Goal: Transaction & Acquisition: Book appointment/travel/reservation

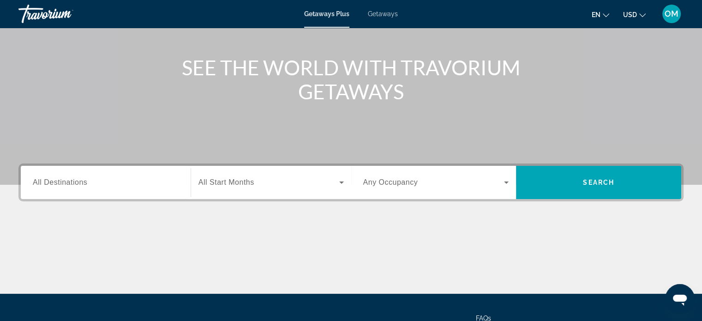
click at [79, 184] on span "All Destinations" at bounding box center [60, 182] width 54 height 8
click at [79, 184] on input "Destination All Destinations" at bounding box center [106, 182] width 146 height 11
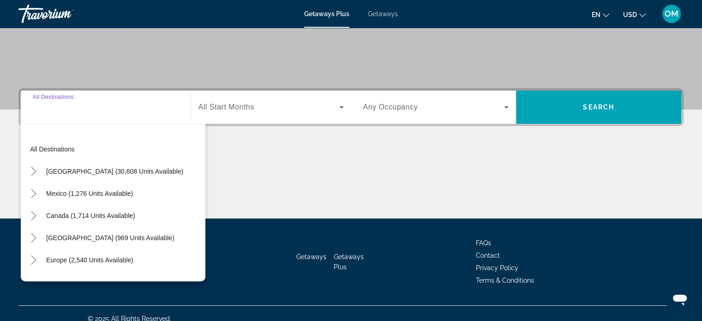
scroll to position [178, 0]
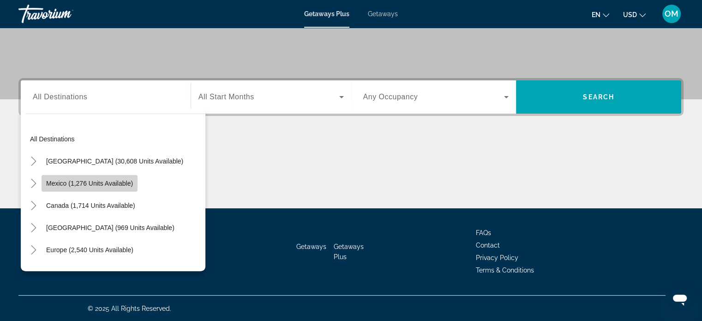
click at [80, 187] on span "Search widget" at bounding box center [90, 183] width 96 height 22
type input "**********"
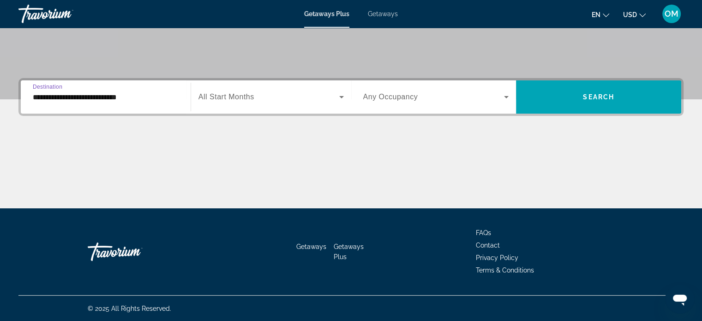
click at [227, 96] on span "All Start Months" at bounding box center [226, 97] width 56 height 8
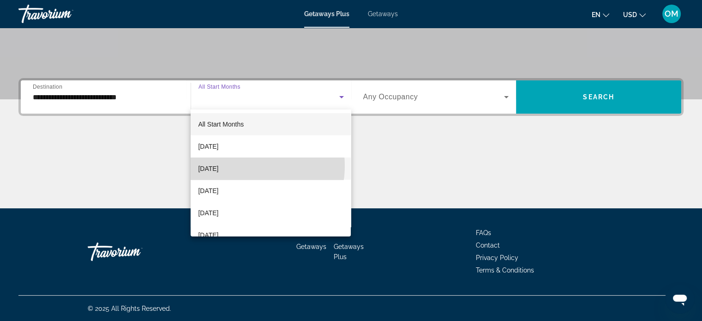
click at [241, 166] on mat-option "[DATE]" at bounding box center [271, 168] width 160 height 22
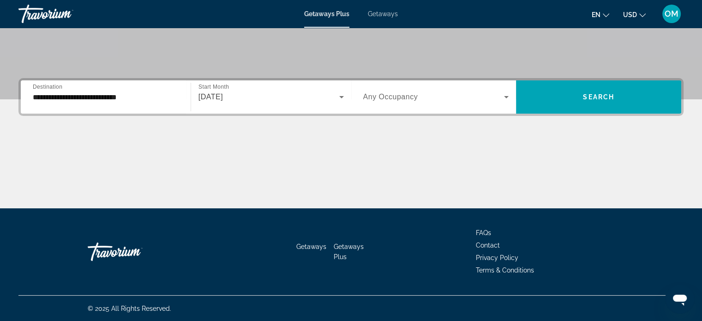
click at [443, 103] on div "Search widget" at bounding box center [436, 97] width 146 height 26
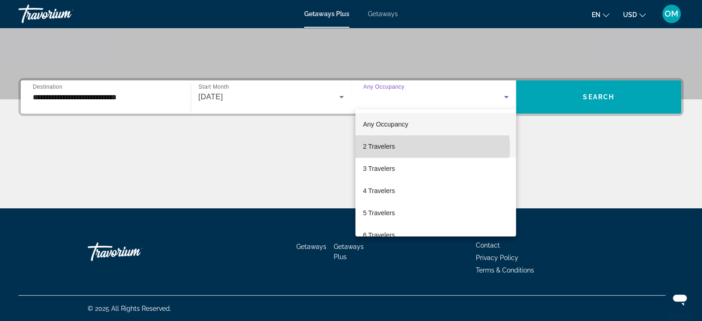
click at [415, 147] on mat-option "2 Travelers" at bounding box center [435, 146] width 161 height 22
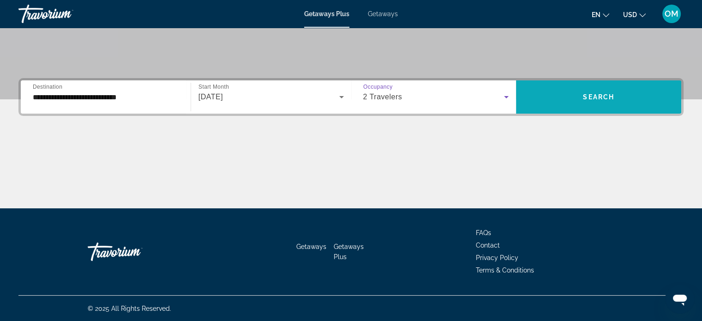
click at [561, 96] on span "Search widget" at bounding box center [598, 97] width 165 height 22
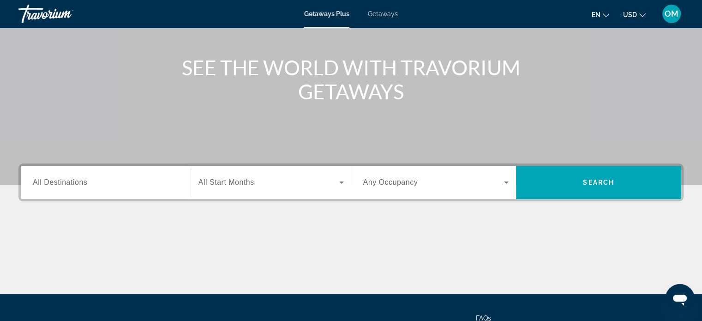
click at [82, 175] on div "Search widget" at bounding box center [106, 182] width 146 height 26
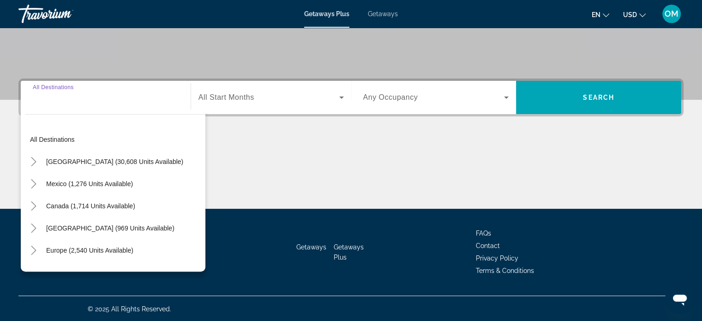
scroll to position [178, 0]
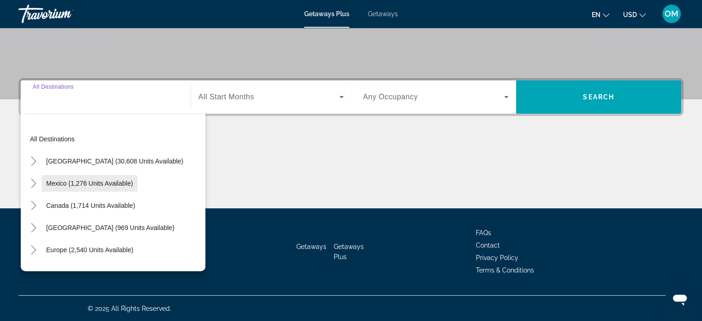
click at [90, 176] on span "Search widget" at bounding box center [90, 183] width 96 height 22
type input "**********"
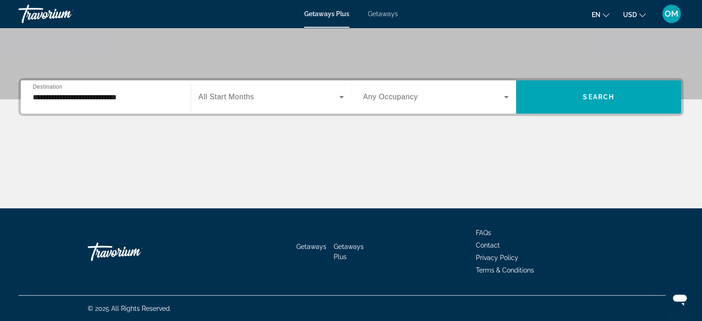
click at [213, 99] on span "All Start Months" at bounding box center [226, 97] width 56 height 8
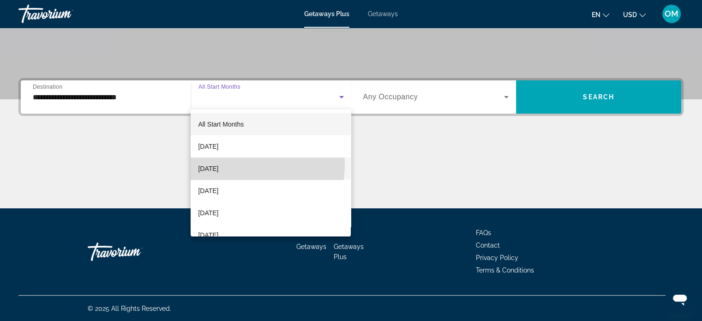
click at [218, 164] on span "[DATE]" at bounding box center [208, 168] width 20 height 11
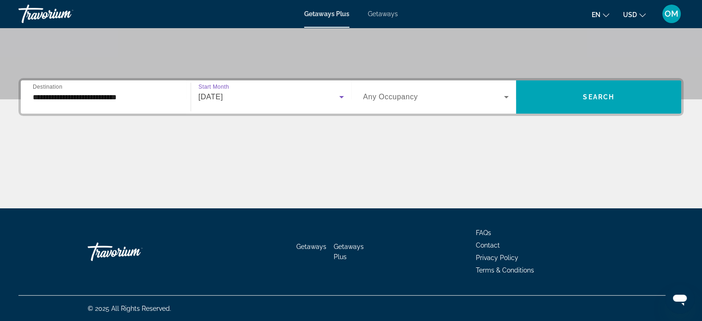
click at [421, 95] on span "Search widget" at bounding box center [433, 96] width 141 height 11
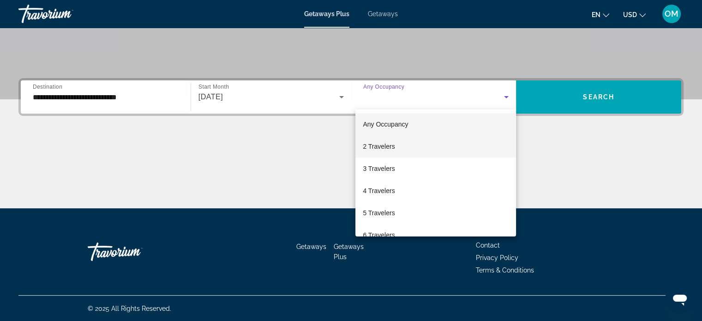
click at [398, 142] on mat-option "2 Travelers" at bounding box center [435, 146] width 161 height 22
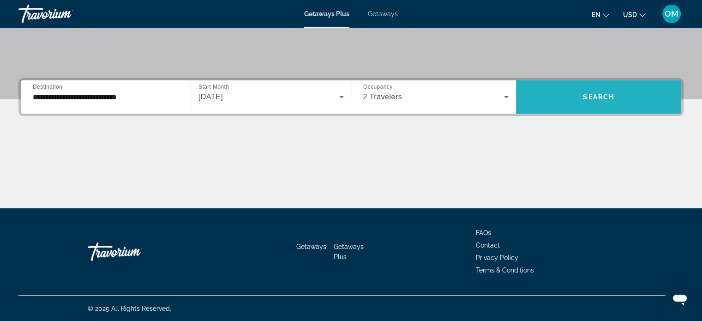
click at [583, 95] on span "Search" at bounding box center [598, 96] width 31 height 7
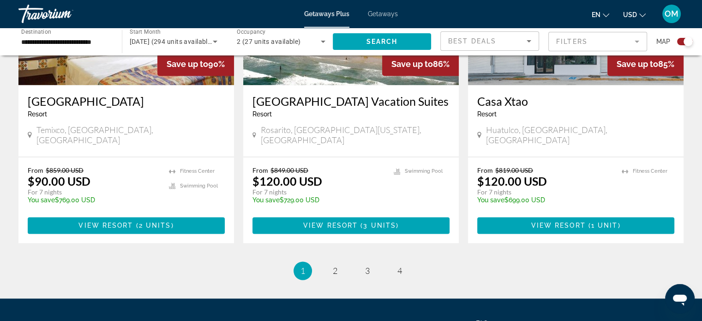
scroll to position [1485, 0]
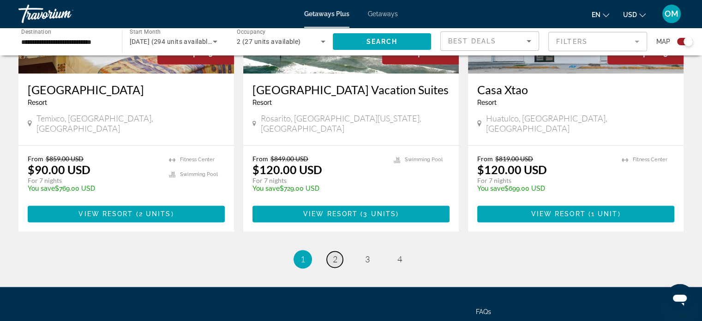
click at [337, 251] on link "page 2" at bounding box center [335, 259] width 16 height 16
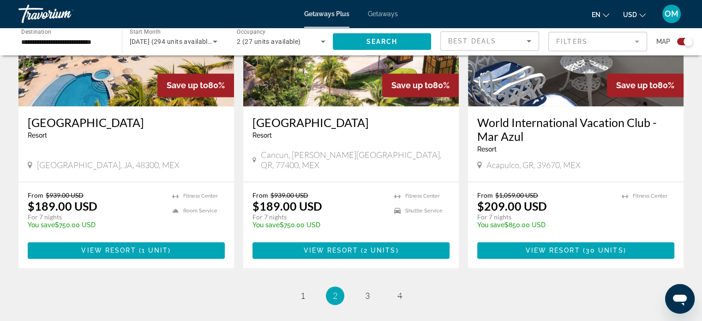
scroll to position [1498, 0]
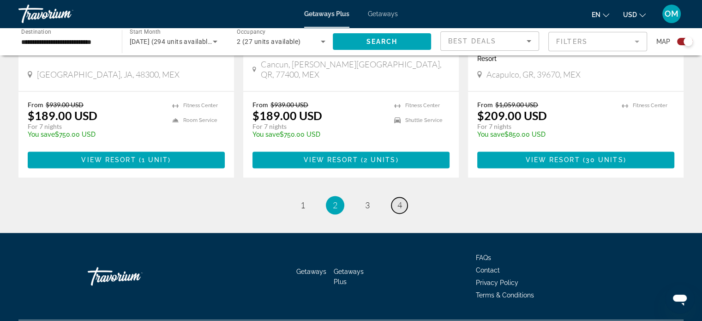
click at [403, 197] on link "page 4" at bounding box center [399, 205] width 16 height 16
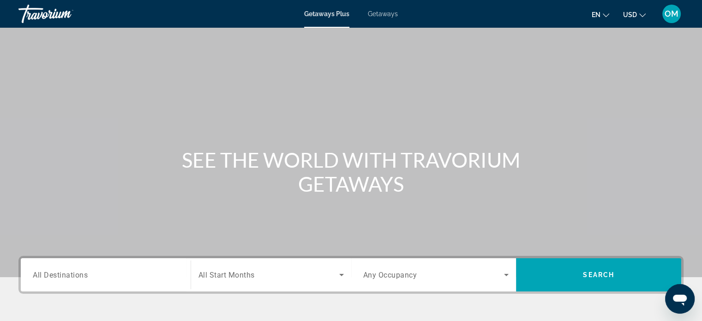
click at [133, 270] on input "Destination All Destinations" at bounding box center [106, 274] width 146 height 11
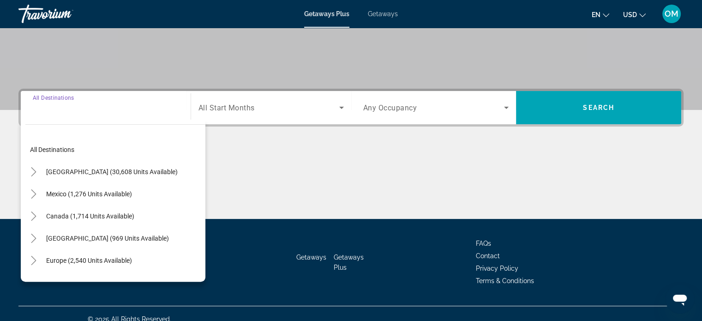
scroll to position [178, 0]
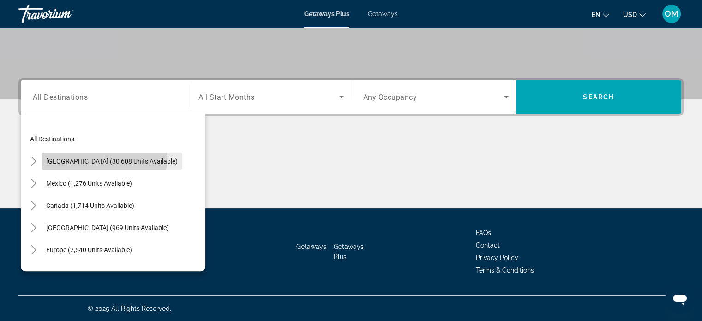
click at [104, 159] on span "[GEOGRAPHIC_DATA] (30,608 units available)" at bounding box center [111, 160] width 131 height 7
type input "**********"
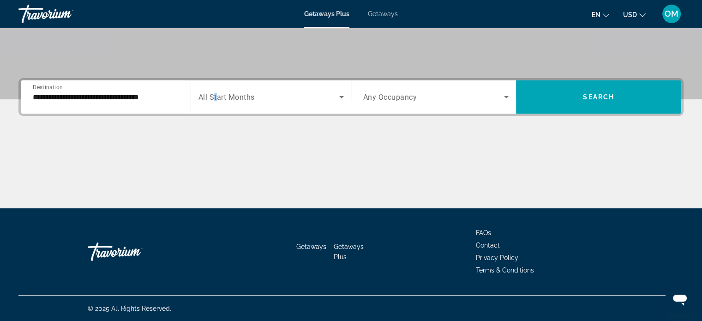
click at [215, 96] on span "All Start Months" at bounding box center [226, 97] width 56 height 9
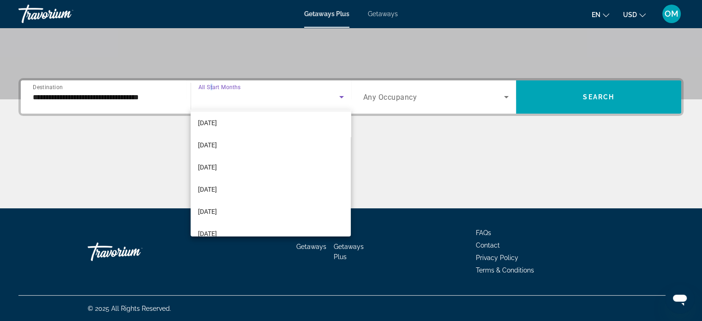
scroll to position [92, 0]
click at [217, 186] on span "[DATE]" at bounding box center [207, 186] width 19 height 11
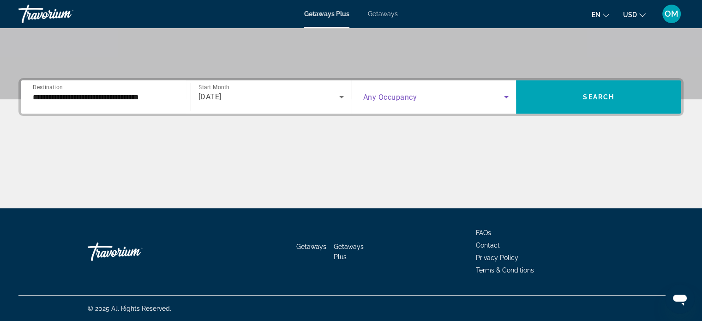
click at [423, 90] on div "Search widget" at bounding box center [436, 97] width 146 height 26
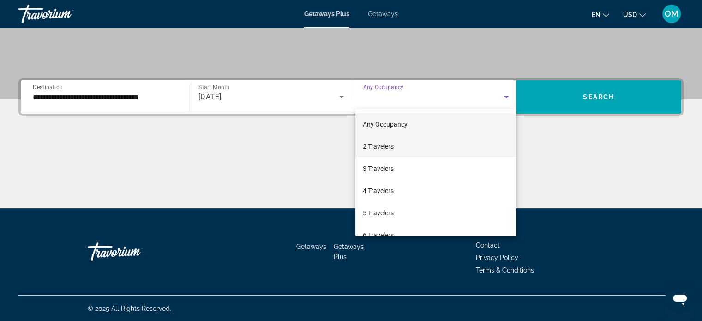
click at [398, 146] on mat-option "2 Travelers" at bounding box center [435, 146] width 161 height 22
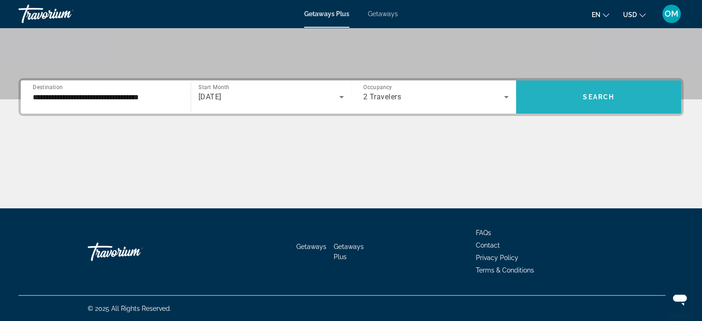
click at [554, 100] on span "Search widget" at bounding box center [598, 97] width 165 height 22
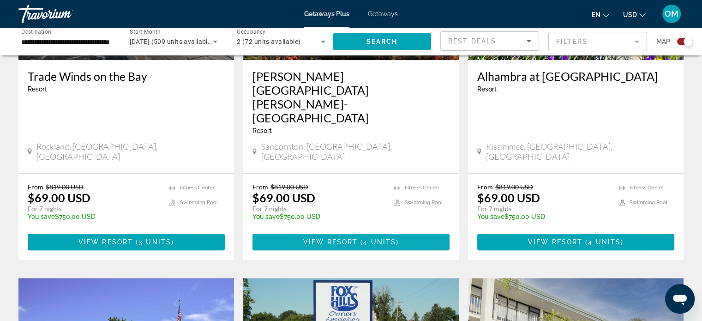
scroll to position [277, 0]
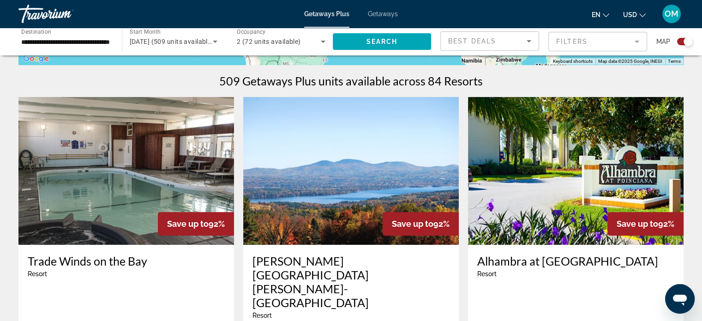
click at [559, 36] on mat-form-field "Filters" at bounding box center [597, 41] width 99 height 19
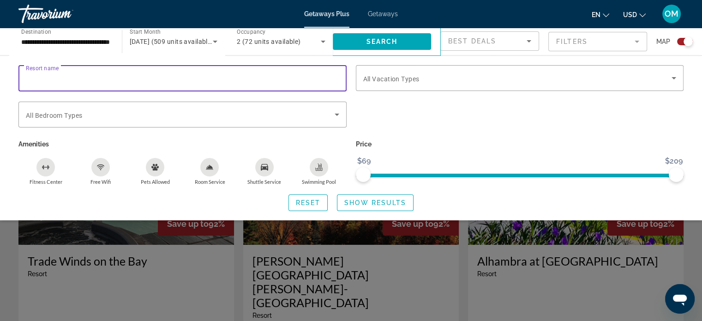
click at [147, 83] on input "Resort name" at bounding box center [182, 78] width 313 height 11
type input "**********"
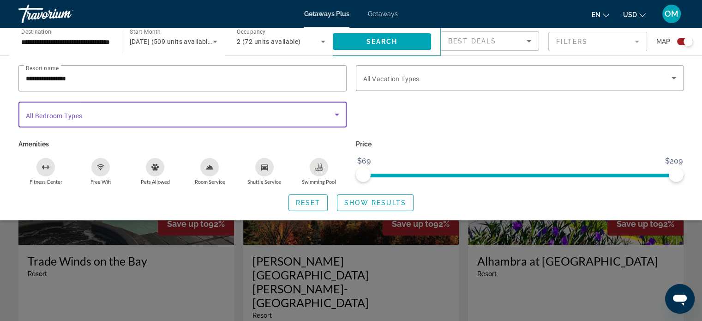
click at [178, 111] on span "Search widget" at bounding box center [180, 114] width 309 height 11
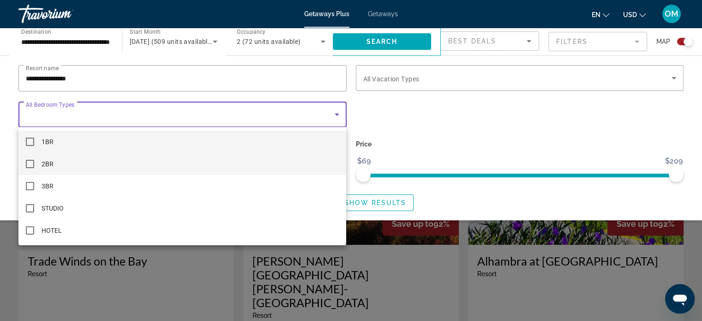
click at [119, 168] on mat-option "2BR" at bounding box center [182, 164] width 328 height 22
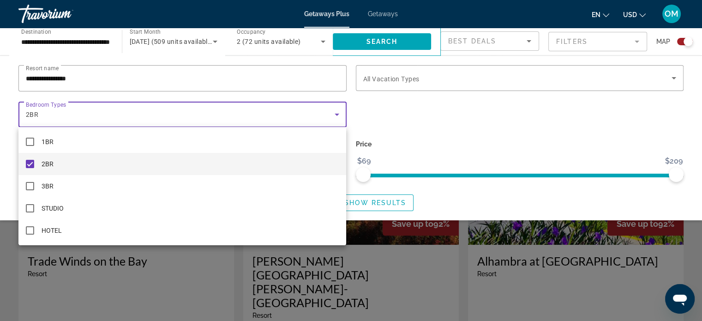
click at [447, 186] on div at bounding box center [351, 160] width 702 height 321
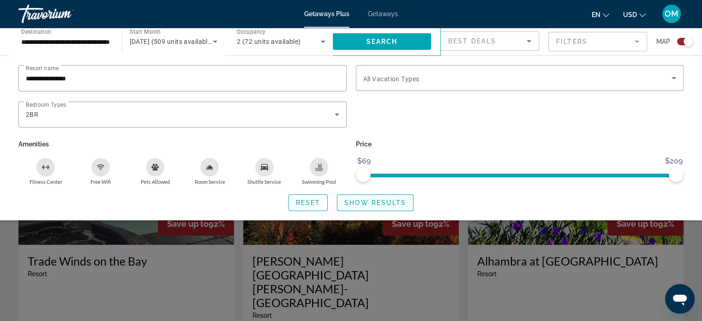
click at [393, 204] on span "Show Results" at bounding box center [375, 202] width 62 height 7
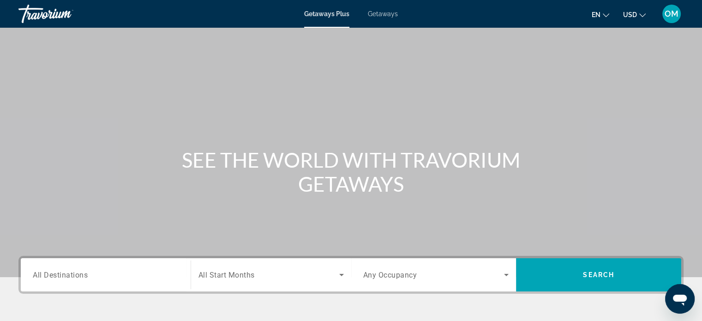
click at [102, 267] on div "Search widget" at bounding box center [106, 275] width 146 height 26
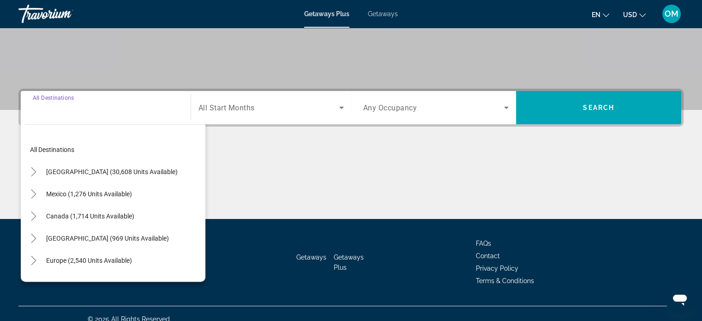
scroll to position [178, 0]
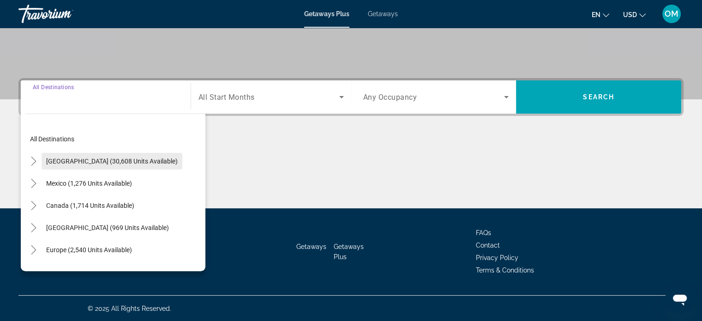
click at [110, 163] on span "[GEOGRAPHIC_DATA] (30,608 units available)" at bounding box center [111, 160] width 131 height 7
type input "**********"
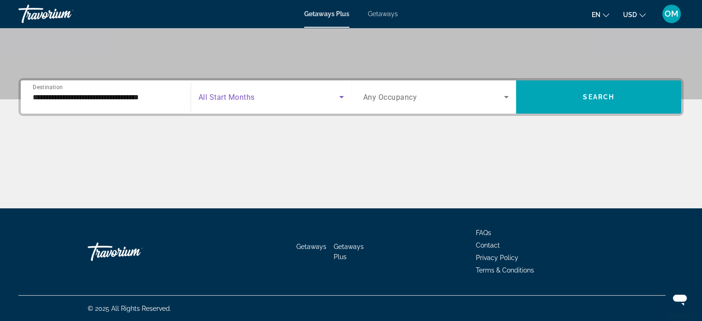
click at [207, 101] on span "Search widget" at bounding box center [268, 96] width 141 height 11
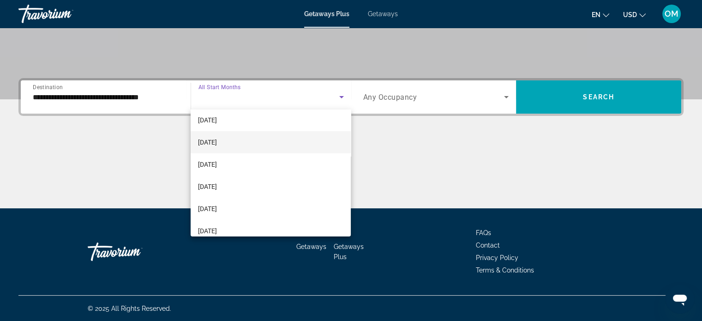
scroll to position [92, 0]
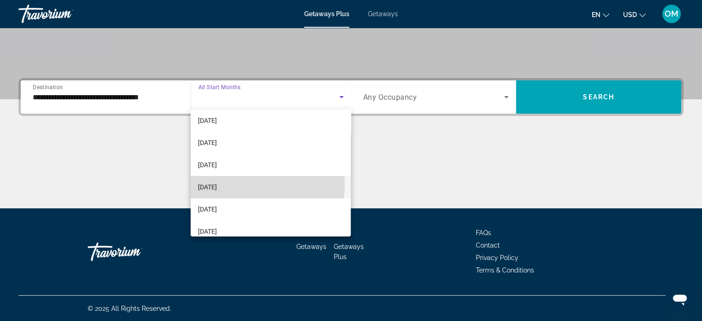
click at [217, 184] on span "[DATE]" at bounding box center [207, 186] width 19 height 11
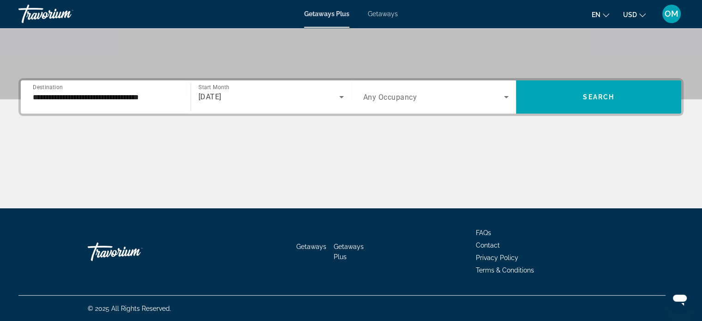
click at [375, 99] on span "Any Occupancy" at bounding box center [390, 97] width 54 height 9
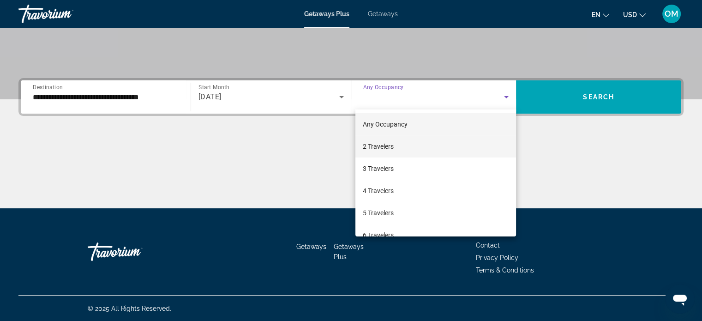
click at [386, 144] on span "2 Travelers" at bounding box center [378, 146] width 31 height 11
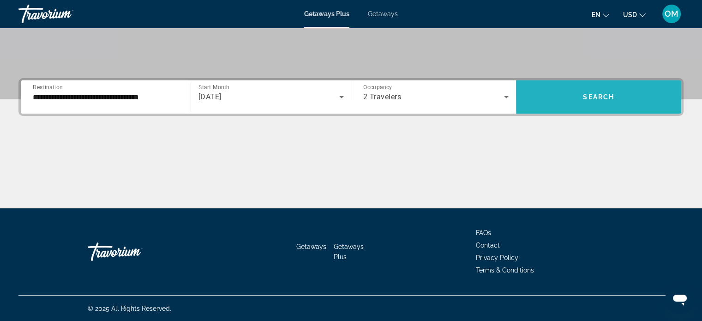
click at [568, 92] on span "Search widget" at bounding box center [598, 97] width 165 height 22
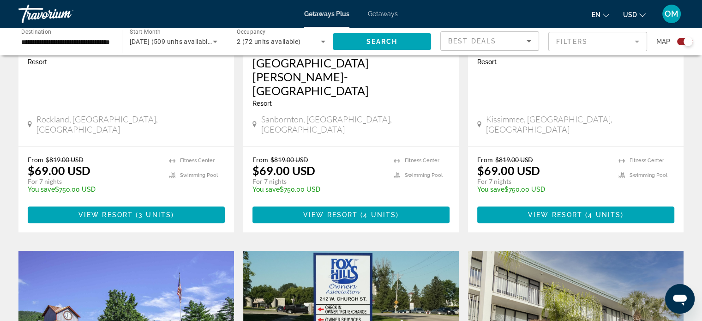
scroll to position [369, 0]
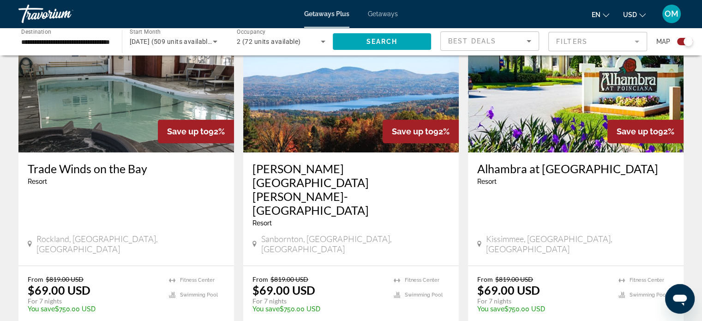
click at [578, 37] on mat-form-field "Filters" at bounding box center [597, 41] width 99 height 19
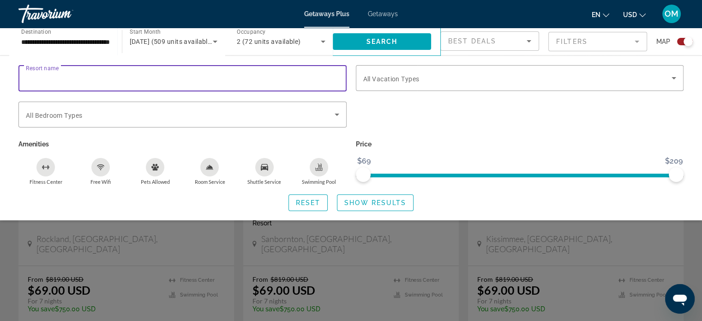
click at [146, 78] on input "Resort name" at bounding box center [182, 78] width 313 height 11
type input "*"
type input "*****"
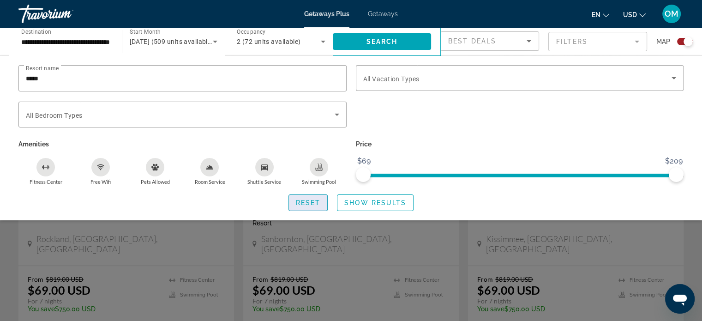
click at [316, 206] on span "Reset" at bounding box center [308, 202] width 25 height 7
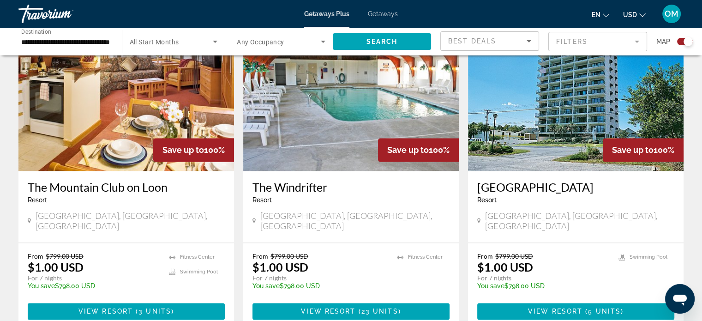
scroll to position [1370, 0]
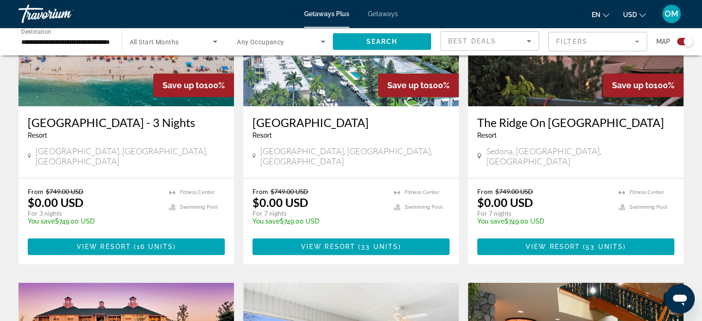
scroll to position [323, 0]
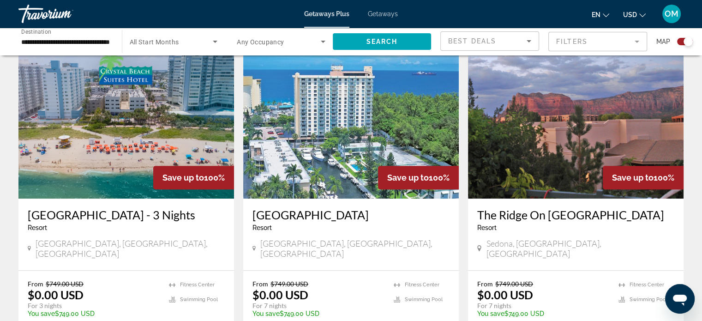
click at [113, 145] on img "Main content" at bounding box center [125, 125] width 215 height 148
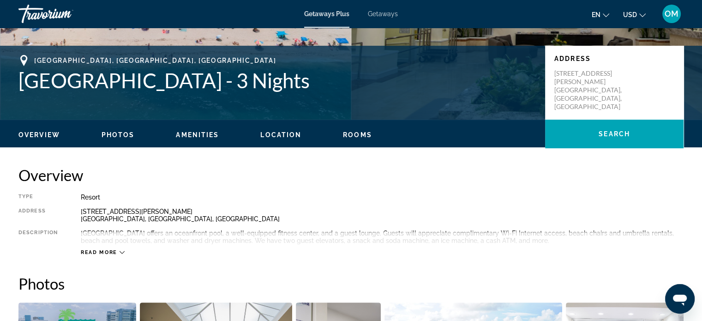
scroll to position [185, 0]
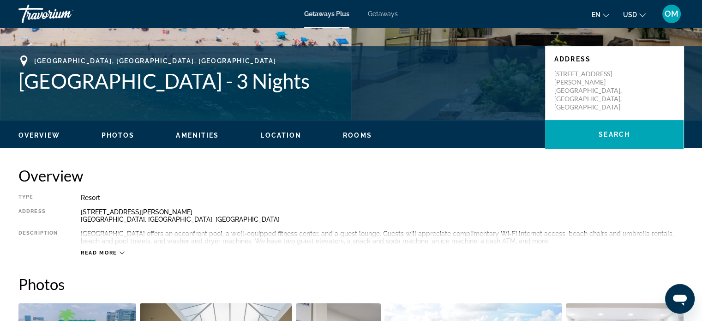
click at [108, 251] on span "Read more" at bounding box center [99, 253] width 36 height 6
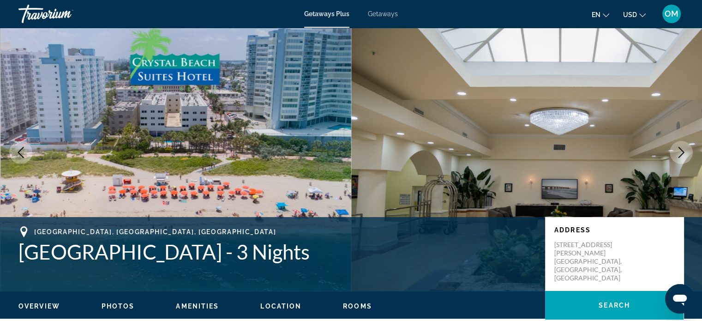
scroll to position [0, 0]
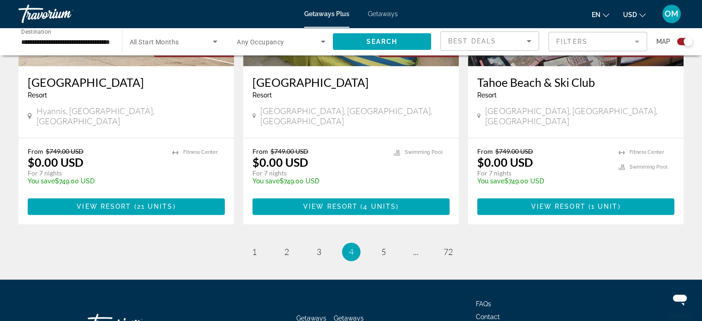
scroll to position [1476, 0]
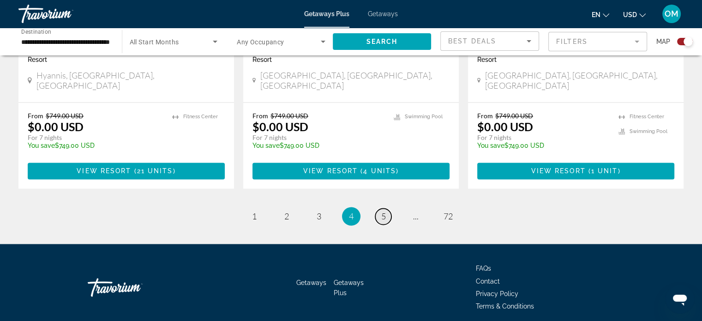
click at [386, 208] on link "page 5" at bounding box center [383, 216] width 16 height 16
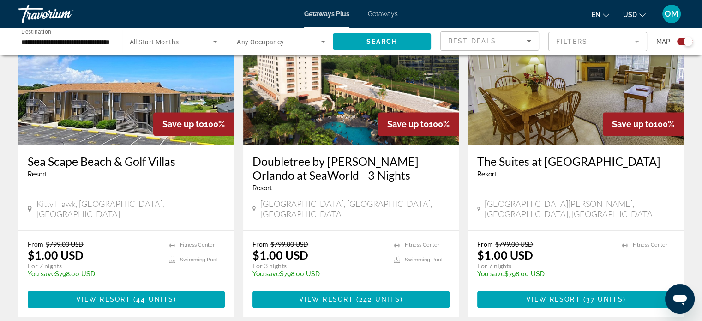
scroll to position [1498, 0]
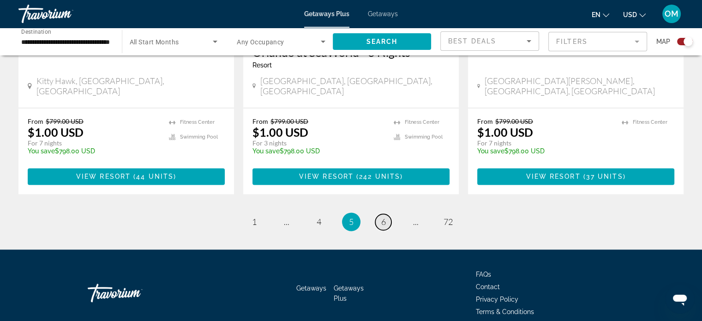
click at [382, 216] on span "6" at bounding box center [383, 221] width 5 height 10
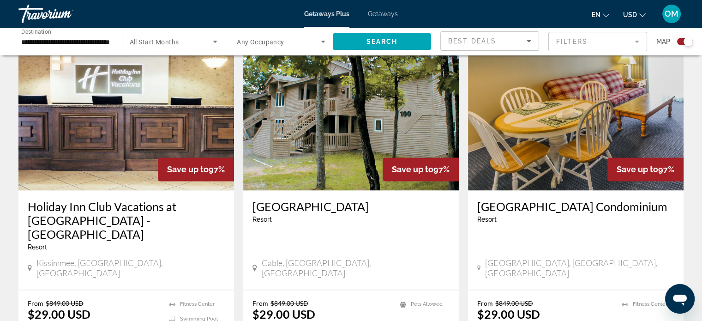
scroll to position [1430, 0]
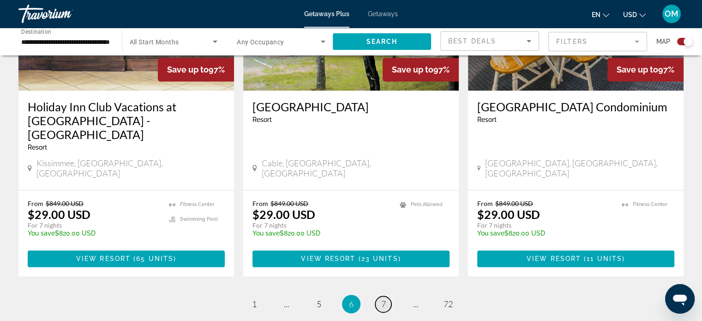
click at [386, 296] on link "page 7" at bounding box center [383, 304] width 16 height 16
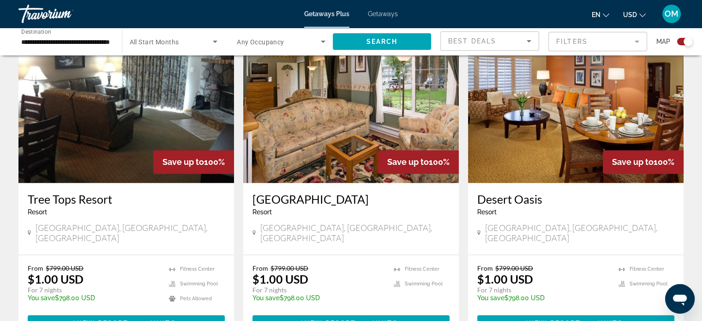
scroll to position [1485, 0]
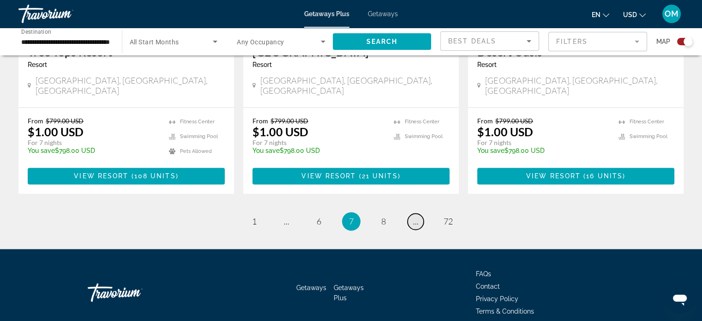
click at [414, 216] on span "..." at bounding box center [416, 221] width 6 height 10
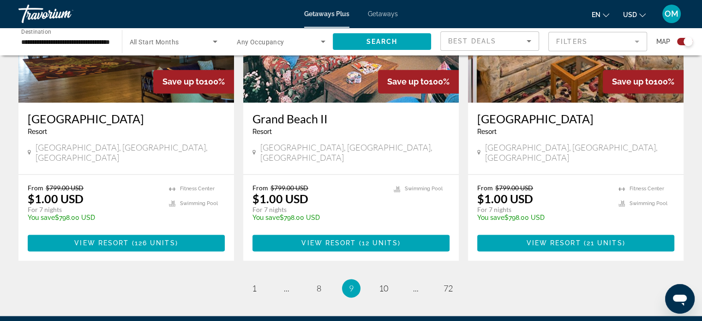
scroll to position [1457, 0]
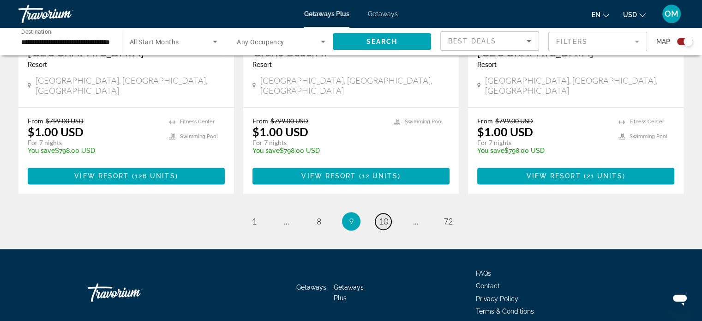
click at [388, 216] on span "10" at bounding box center [383, 221] width 9 height 10
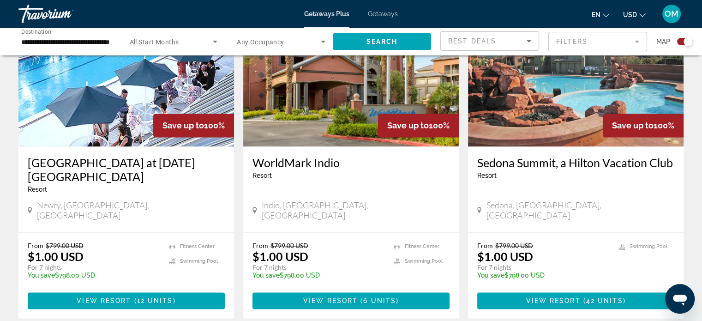
scroll to position [1462, 0]
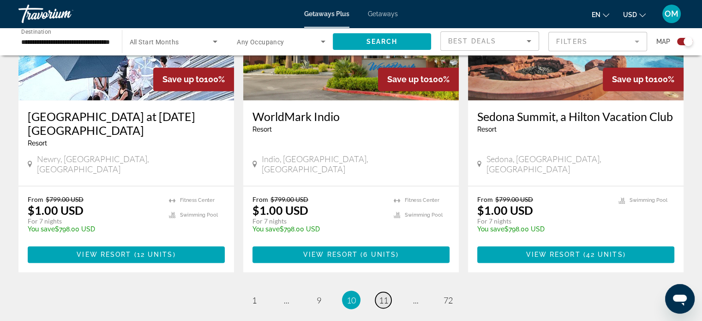
click at [387, 294] on span "11" at bounding box center [383, 299] width 9 height 10
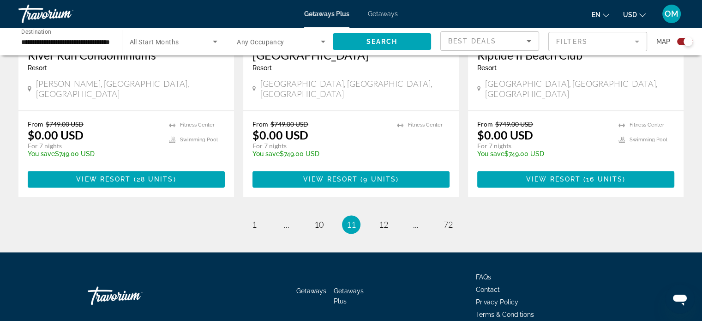
scroll to position [1485, 0]
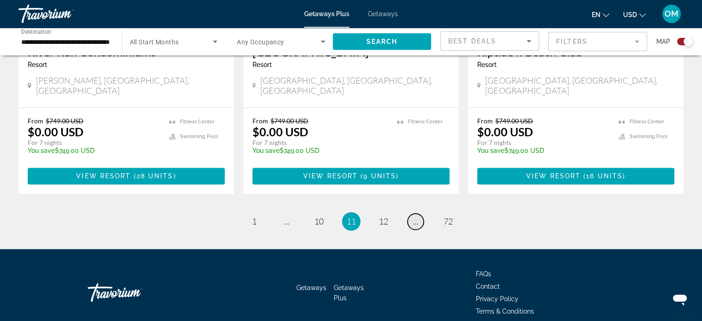
click at [412, 213] on link "page ..." at bounding box center [415, 221] width 16 height 16
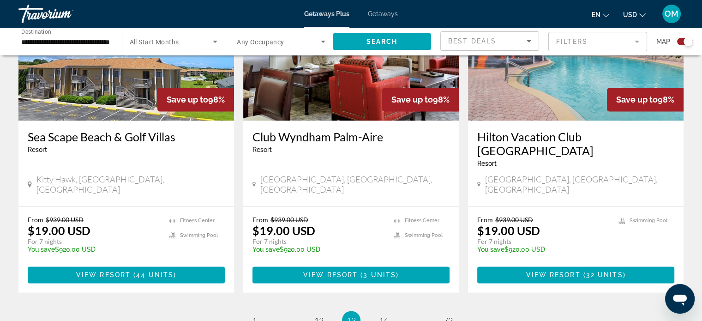
scroll to position [1513, 0]
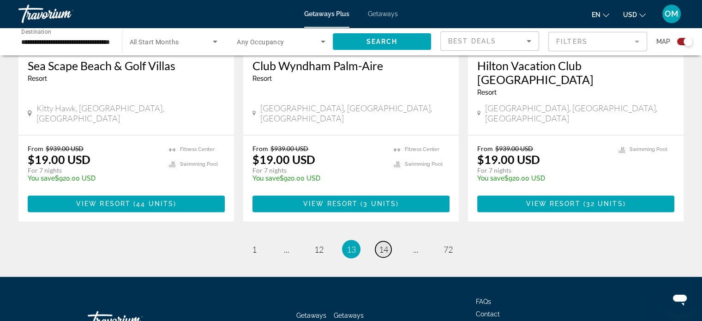
click at [388, 244] on span "14" at bounding box center [383, 249] width 9 height 10
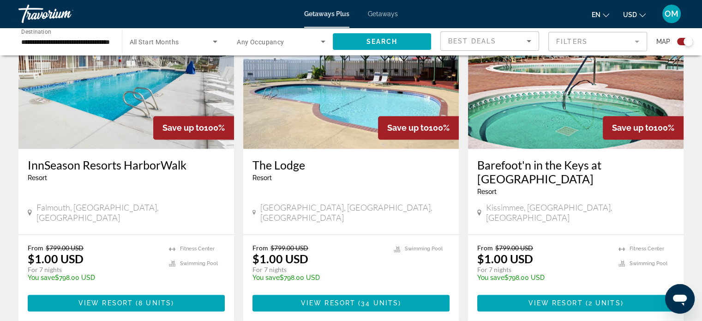
scroll to position [1384, 0]
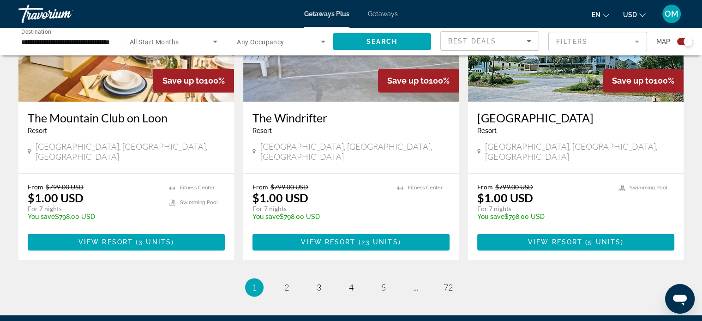
scroll to position [1365, 0]
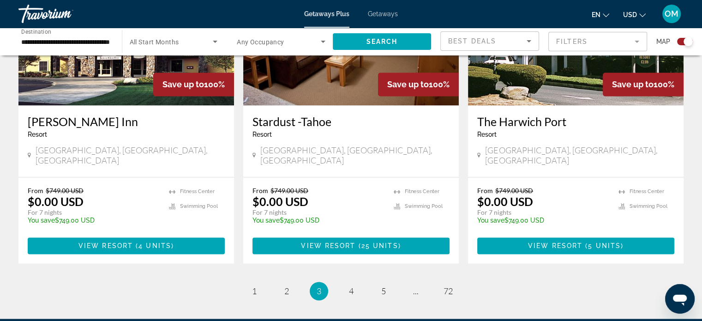
scroll to position [1471, 0]
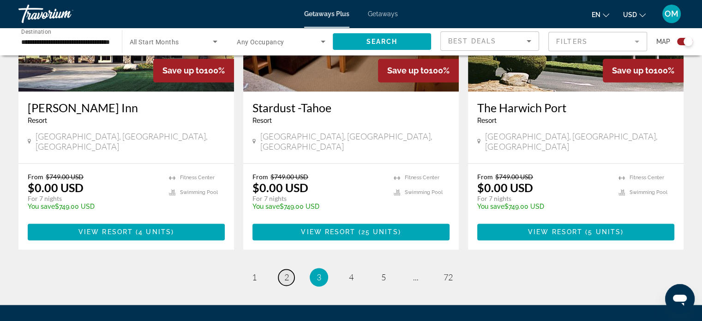
click at [282, 269] on link "page 2" at bounding box center [286, 277] width 16 height 16
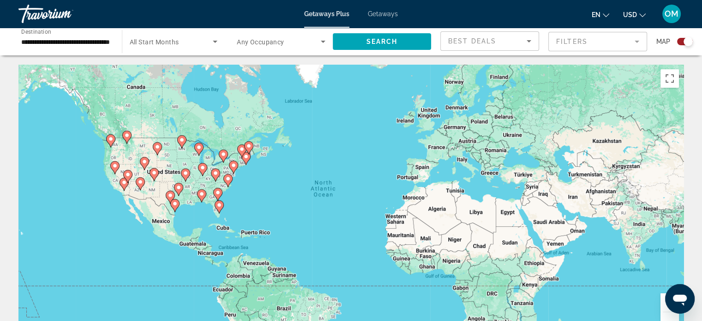
click at [237, 186] on div "To activate drag with keyboard, press Alt + Enter. Once in keyboard drag state,…" at bounding box center [350, 203] width 665 height 277
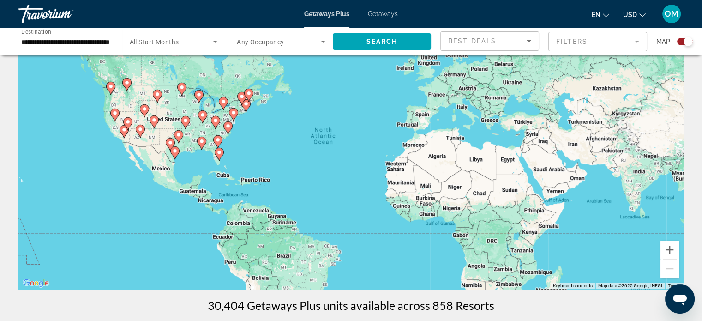
scroll to position [92, 0]
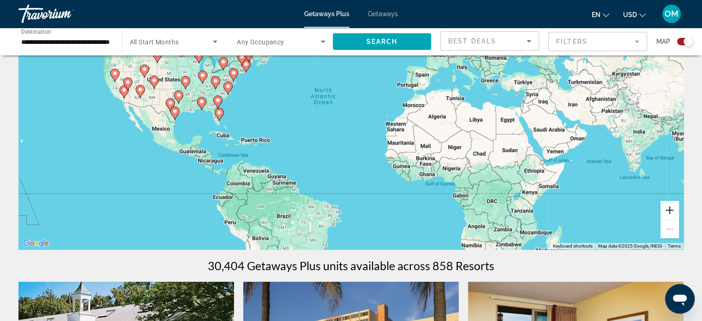
click at [669, 208] on button "Zoom in" at bounding box center [669, 210] width 18 height 18
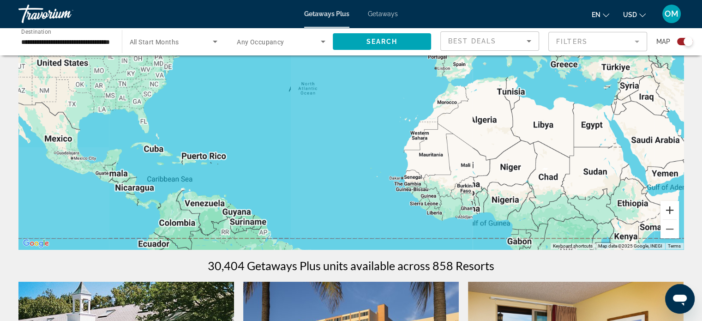
click at [669, 208] on button "Zoom in" at bounding box center [669, 210] width 18 height 18
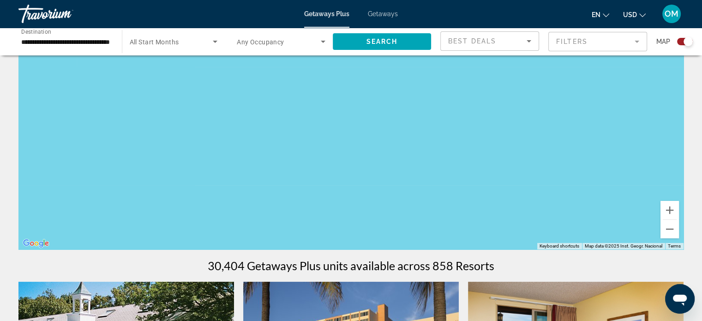
drag, startPoint x: 439, startPoint y: 201, endPoint x: 583, endPoint y: 201, distance: 143.9
click at [595, 204] on div "Main content" at bounding box center [350, 110] width 665 height 277
drag, startPoint x: 243, startPoint y: 213, endPoint x: 591, endPoint y: 177, distance: 350.1
click at [624, 174] on div "Main content" at bounding box center [350, 110] width 665 height 277
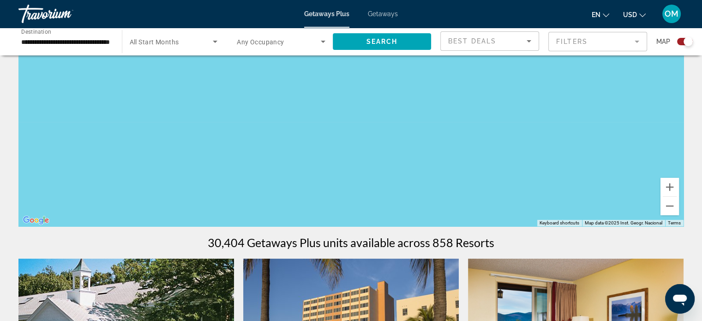
scroll to position [138, 0]
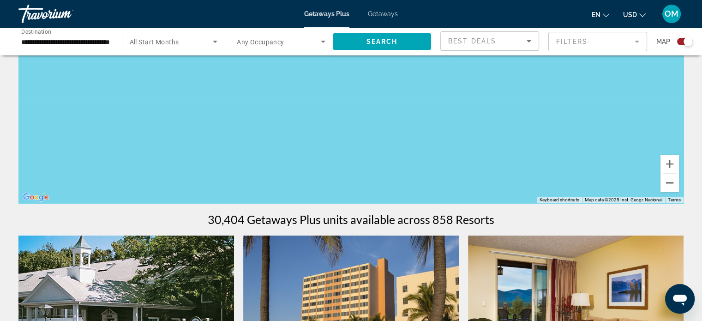
click at [666, 183] on button "Zoom out" at bounding box center [669, 182] width 18 height 18
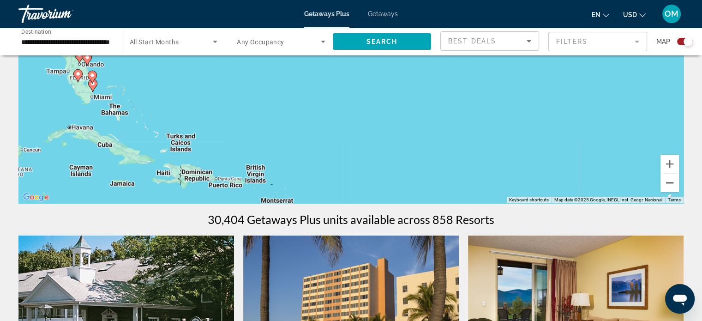
scroll to position [92, 0]
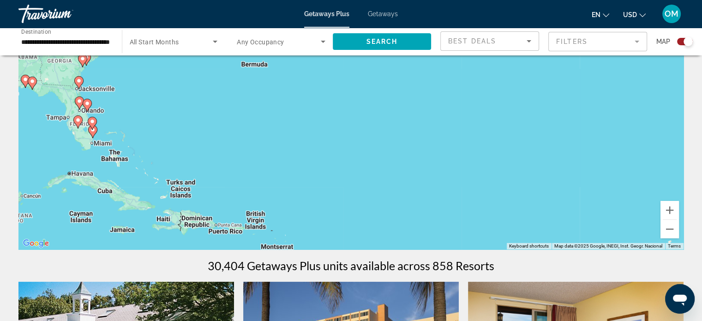
click at [92, 129] on gmp-advanced-marker "Main content" at bounding box center [92, 123] width 9 height 14
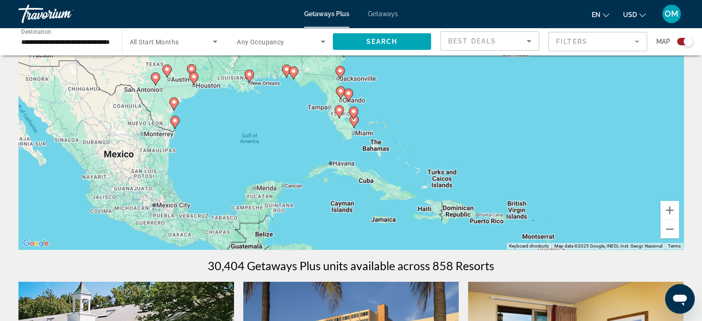
click at [356, 122] on icon "Main content" at bounding box center [353, 121] width 8 height 12
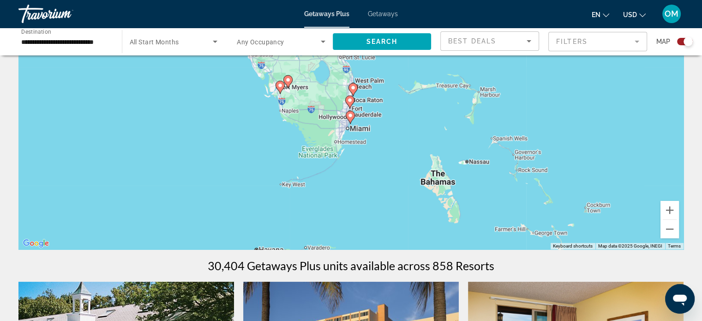
click at [352, 120] on gmp-advanced-marker "Main content" at bounding box center [350, 117] width 9 height 14
type input "**********"
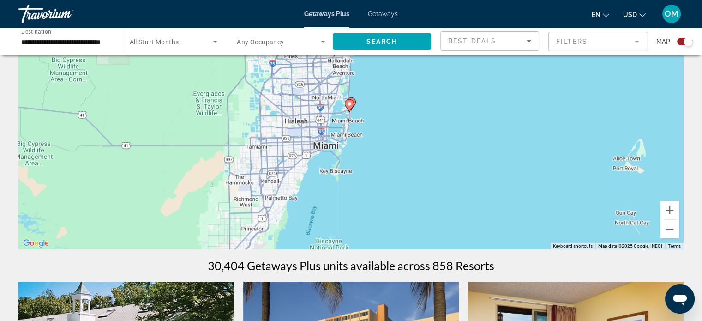
click at [347, 105] on image "Main content" at bounding box center [349, 104] width 6 height 6
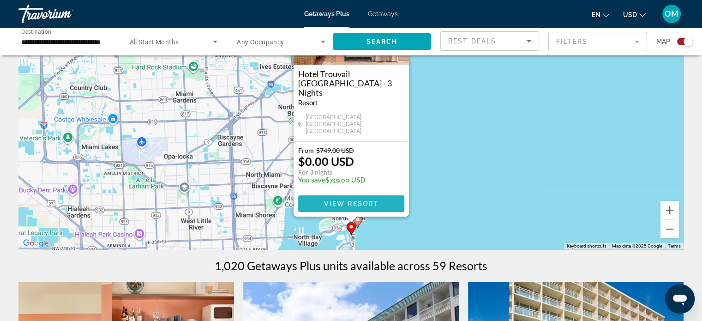
click at [359, 201] on span "View Resort" at bounding box center [350, 203] width 54 height 7
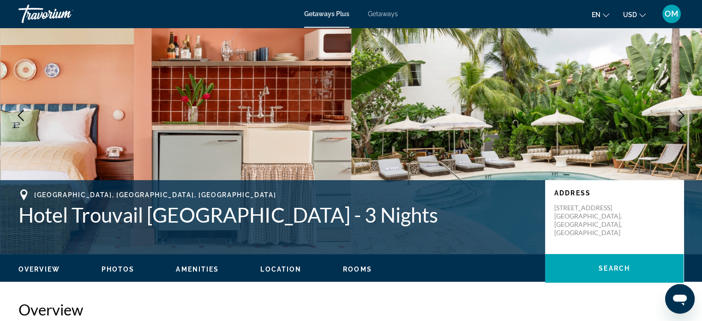
scroll to position [46, 0]
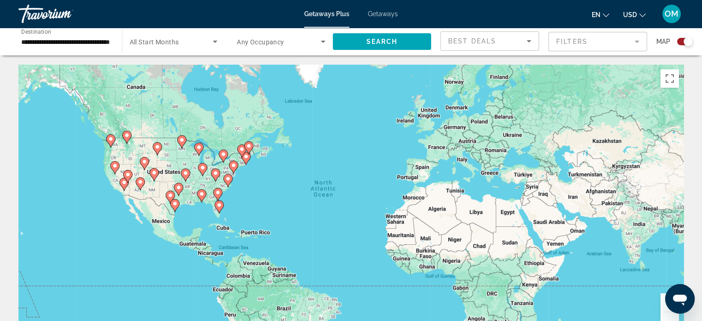
click at [218, 207] on image "Main content" at bounding box center [219, 205] width 6 height 6
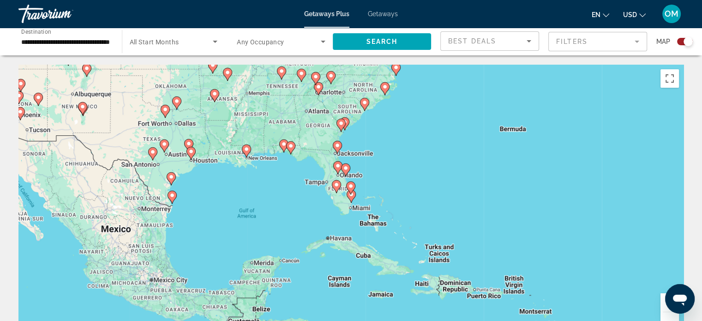
click at [351, 189] on icon "Main content" at bounding box center [350, 188] width 8 height 12
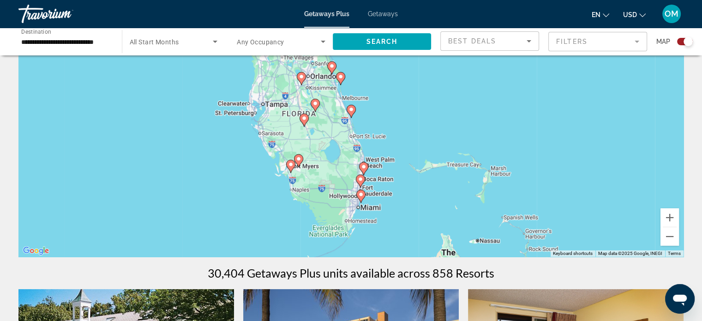
scroll to position [92, 0]
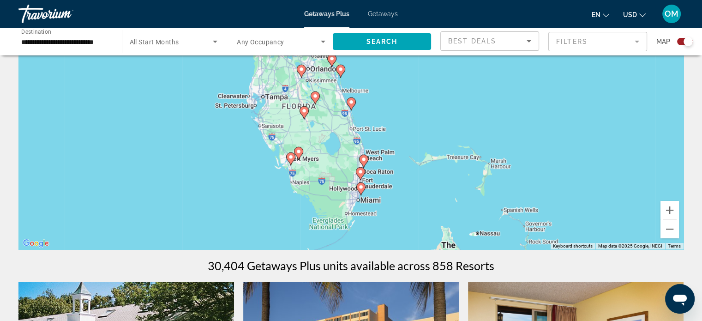
click at [366, 160] on icon "Main content" at bounding box center [363, 161] width 8 height 12
type input "**********"
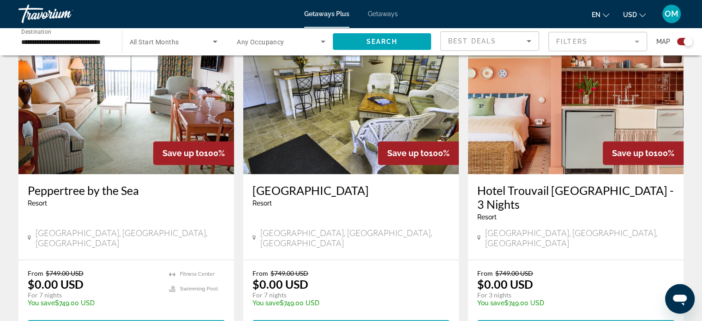
scroll to position [692, 0]
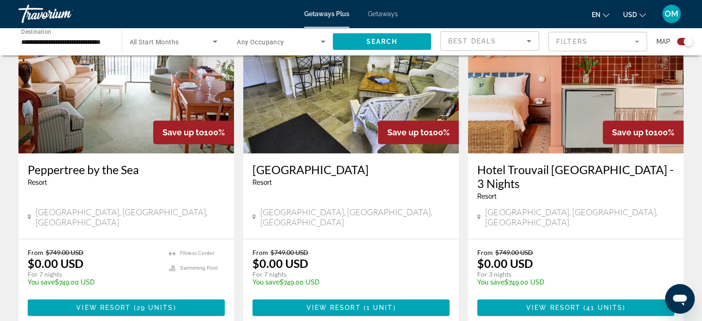
click at [567, 162] on h3 "Hotel Trouvail Miami Beach - 3 Nights" at bounding box center [575, 176] width 197 height 28
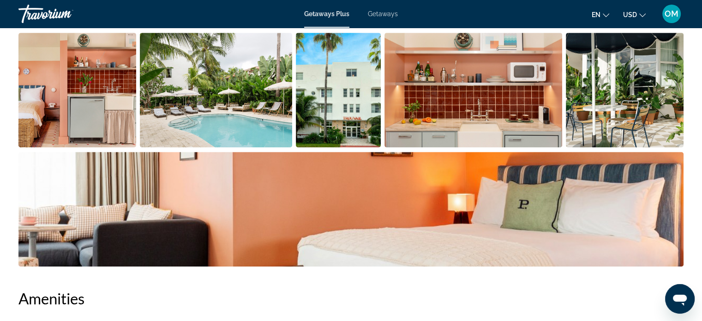
scroll to position [308, 0]
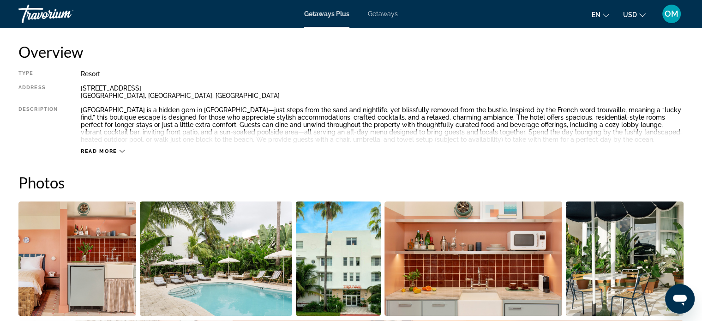
click at [376, 20] on div "Getaways Plus Getaways en English Español Français Italiano Português русский U…" at bounding box center [351, 14] width 702 height 24
click at [382, 16] on span "Getaways" at bounding box center [383, 13] width 30 height 7
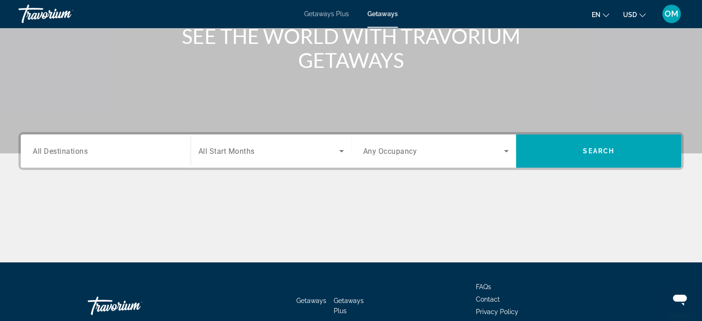
scroll to position [178, 0]
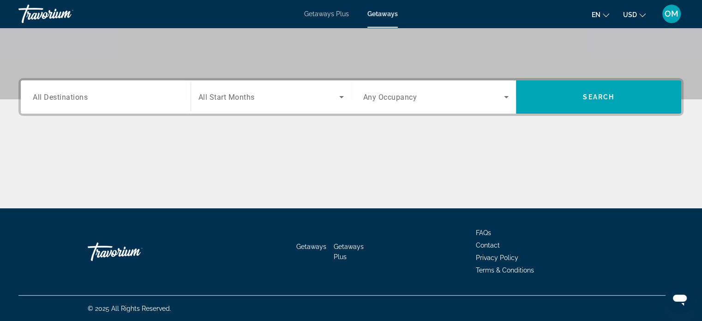
click at [79, 92] on span "All Destinations" at bounding box center [60, 96] width 55 height 9
click at [79, 92] on input "Destination All Destinations" at bounding box center [106, 97] width 146 height 11
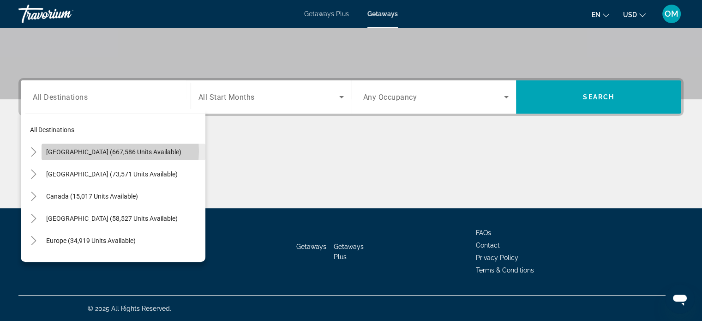
click at [114, 150] on span "United States (667,586 units available)" at bounding box center [113, 151] width 135 height 7
type input "**********"
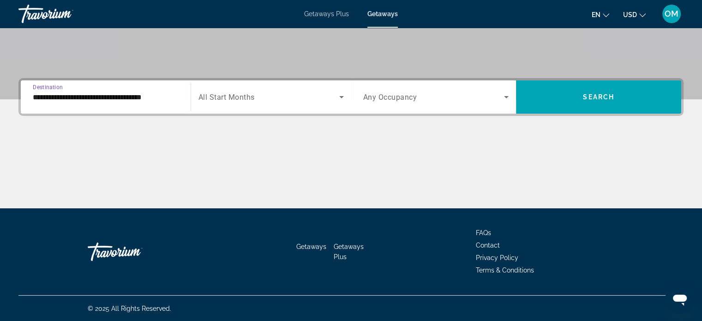
click at [255, 95] on span "Search widget" at bounding box center [268, 96] width 141 height 11
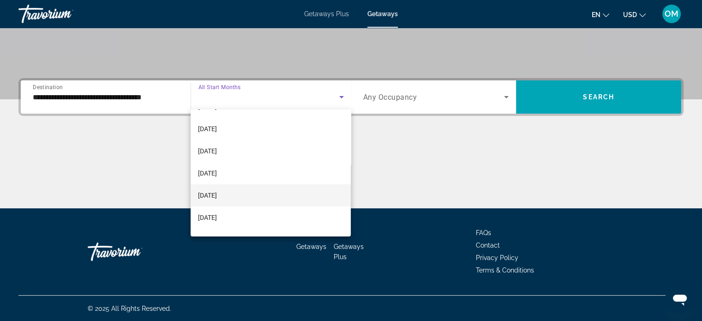
scroll to position [46, 0]
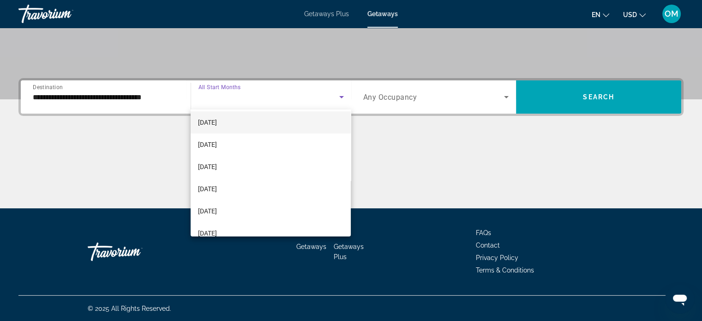
click at [216, 125] on span "[DATE]" at bounding box center [207, 122] width 19 height 11
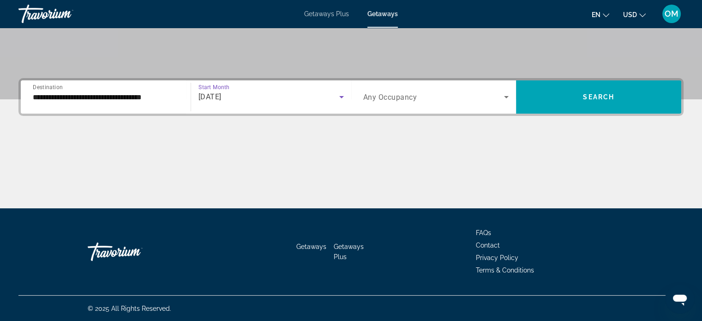
click at [386, 88] on div "Search widget" at bounding box center [436, 97] width 146 height 26
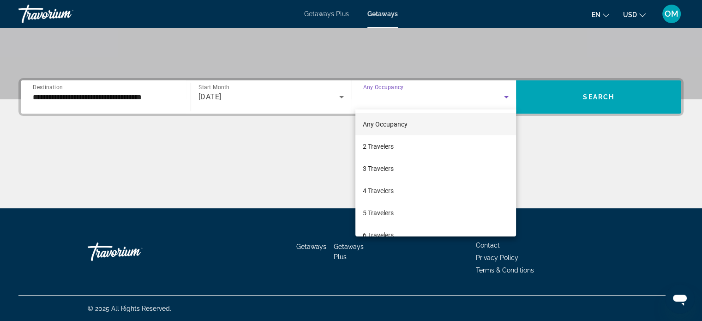
click at [391, 132] on mat-option "Any Occupancy" at bounding box center [435, 124] width 161 height 22
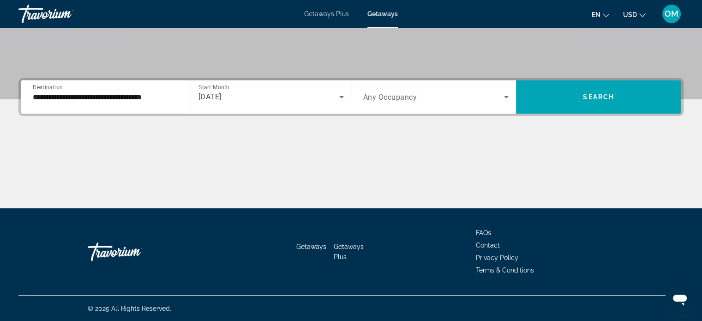
click at [387, 107] on div "Search widget" at bounding box center [436, 97] width 146 height 26
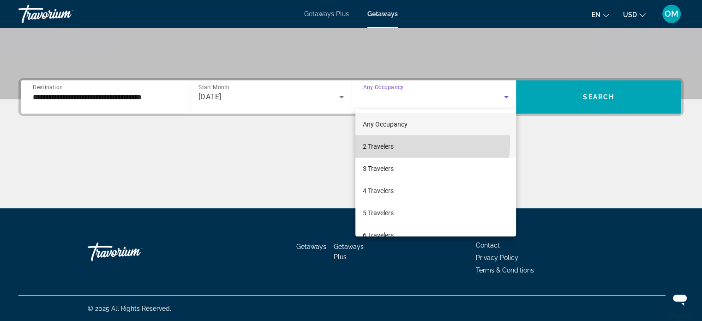
click at [382, 142] on span "2 Travelers" at bounding box center [378, 146] width 31 height 11
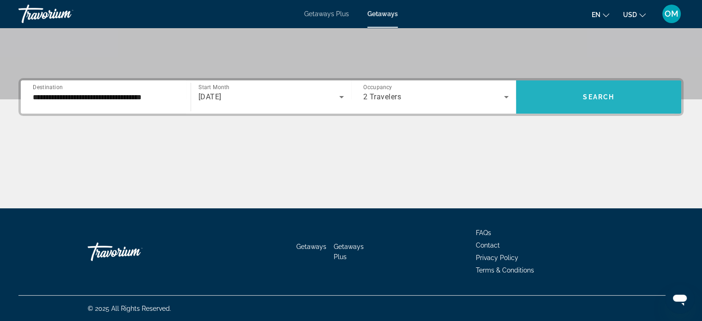
click at [561, 92] on span "Search widget" at bounding box center [598, 97] width 165 height 22
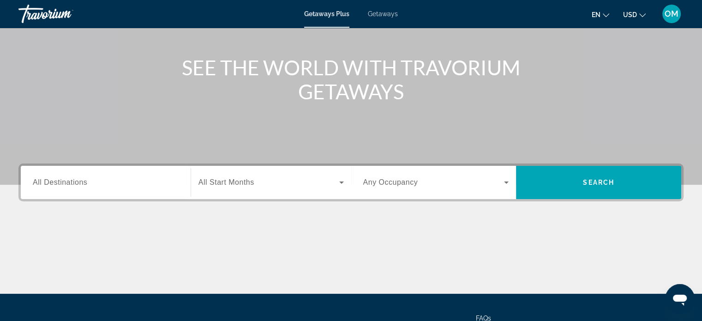
click at [101, 182] on input "Destination All Destinations" at bounding box center [106, 182] width 146 height 11
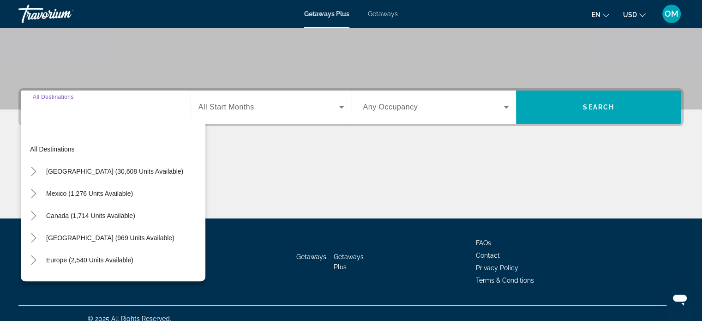
scroll to position [178, 0]
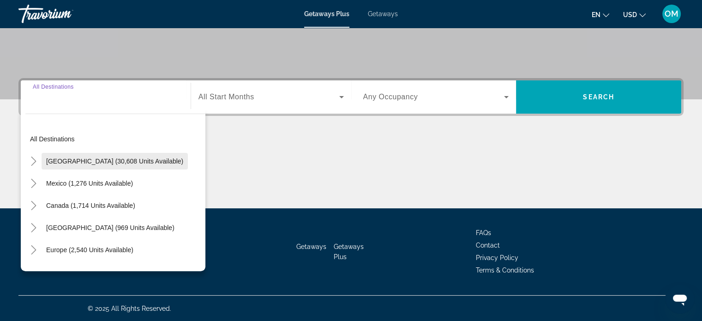
click at [81, 162] on span "[GEOGRAPHIC_DATA] (30,608 units available)" at bounding box center [114, 160] width 137 height 7
type input "**********"
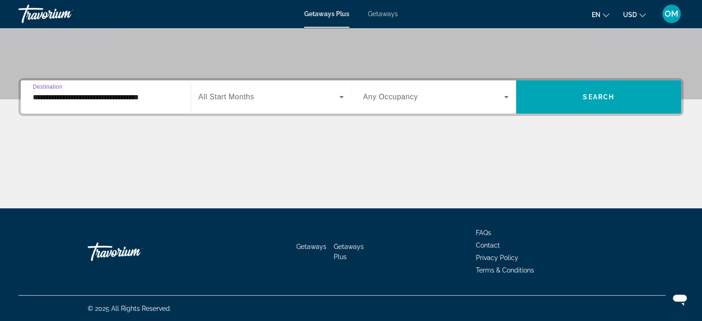
click at [266, 90] on div "Search widget" at bounding box center [270, 97] width 145 height 26
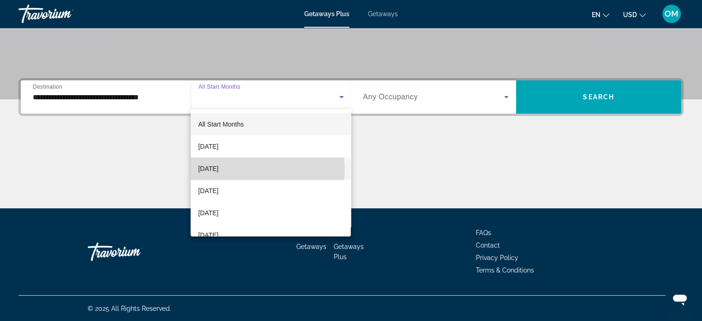
click at [257, 169] on mat-option "[DATE]" at bounding box center [271, 168] width 160 height 22
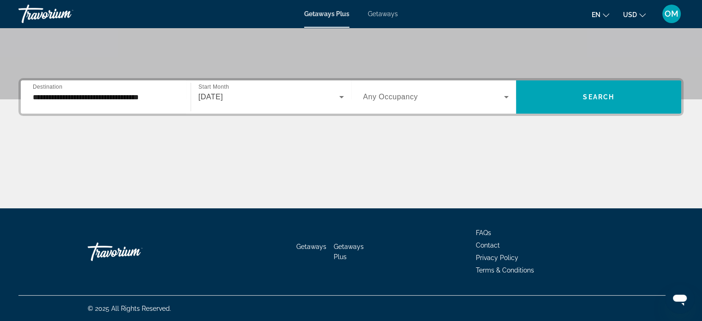
click at [375, 107] on div "Search widget" at bounding box center [436, 97] width 146 height 26
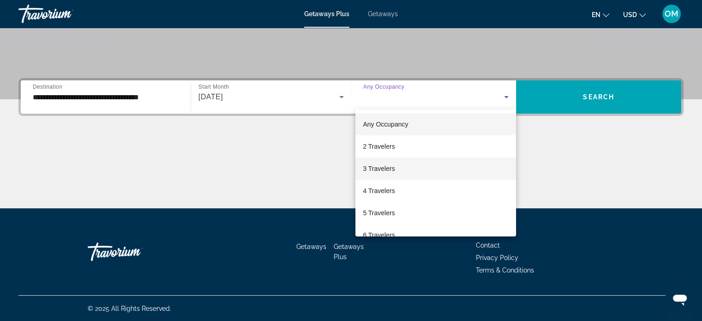
click at [380, 168] on span "3 Travelers" at bounding box center [379, 168] width 32 height 11
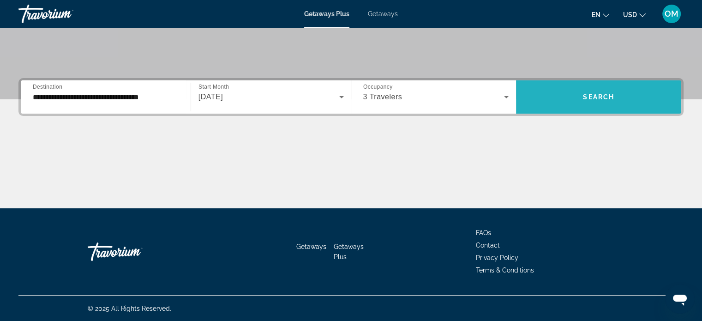
click at [597, 91] on span "Search widget" at bounding box center [598, 97] width 165 height 22
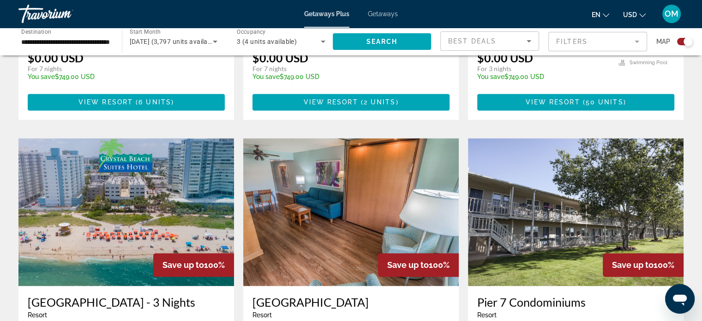
scroll to position [1338, 0]
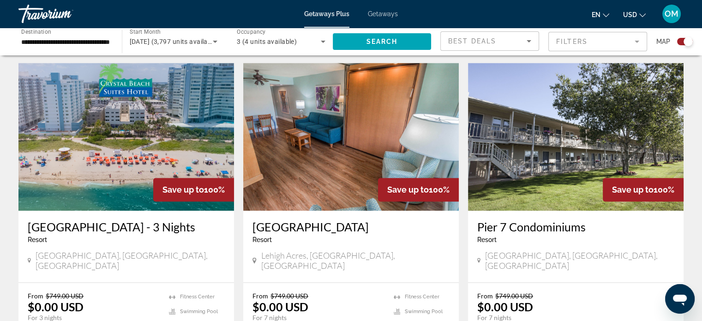
click at [54, 220] on h3 "[GEOGRAPHIC_DATA] - 3 Nights" at bounding box center [126, 227] width 197 height 14
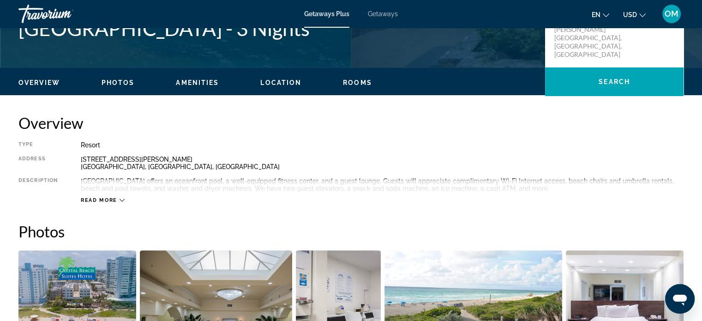
scroll to position [323, 0]
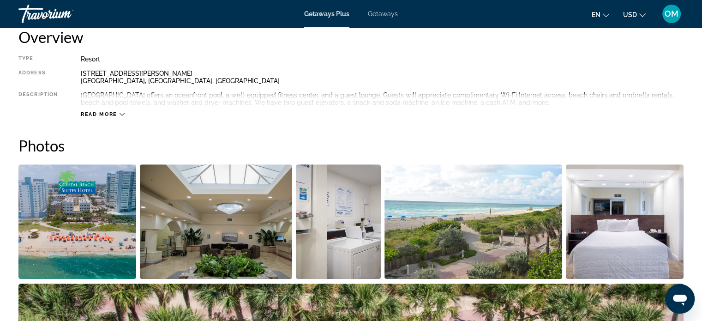
click at [94, 113] on span "Read more" at bounding box center [99, 114] width 36 height 6
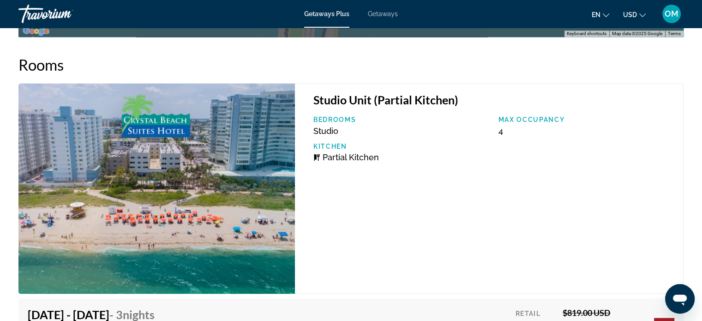
scroll to position [1384, 0]
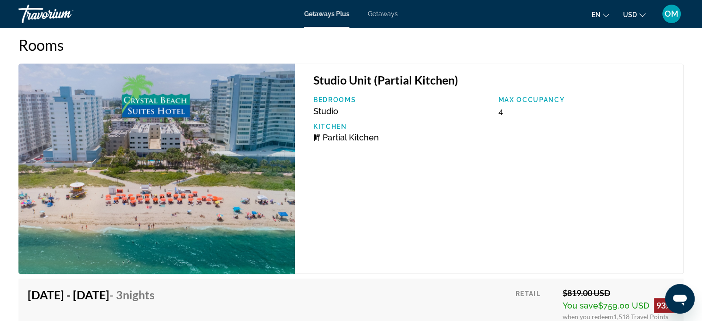
click at [173, 169] on img "Main content" at bounding box center [156, 168] width 276 height 210
click at [149, 215] on img "Main content" at bounding box center [156, 168] width 276 height 210
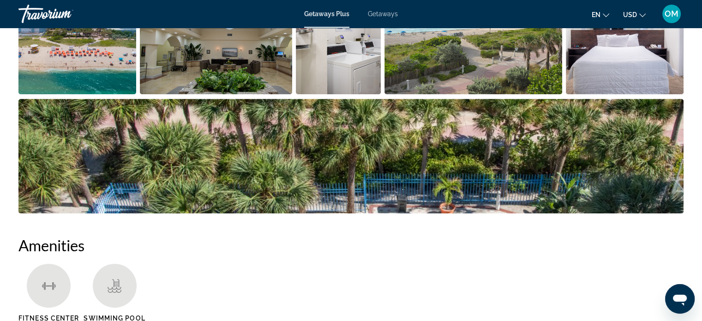
scroll to position [415, 0]
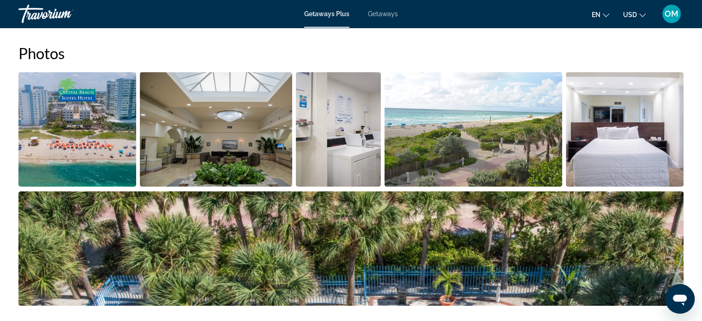
click at [93, 155] on img "Open full-screen image slider" at bounding box center [77, 129] width 118 height 114
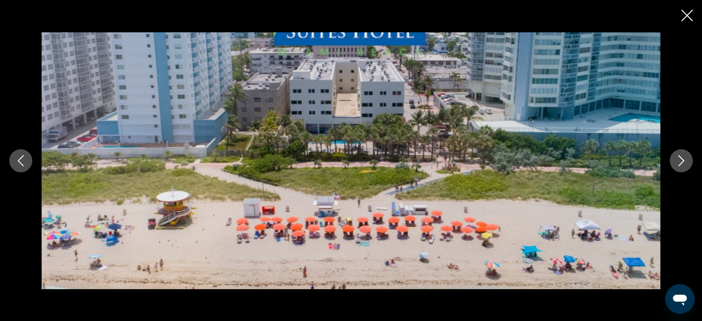
click at [679, 156] on icon "Next image" at bounding box center [680, 160] width 11 height 11
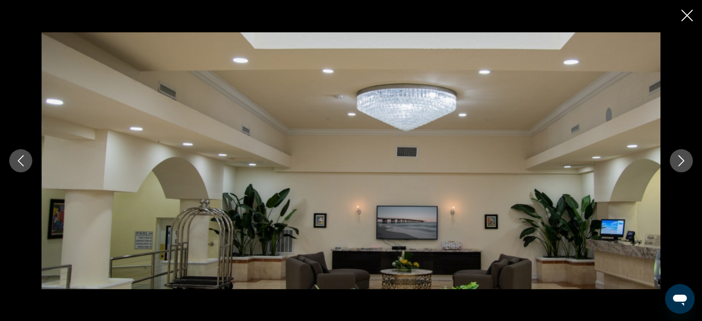
click at [679, 156] on icon "Next image" at bounding box center [680, 160] width 11 height 11
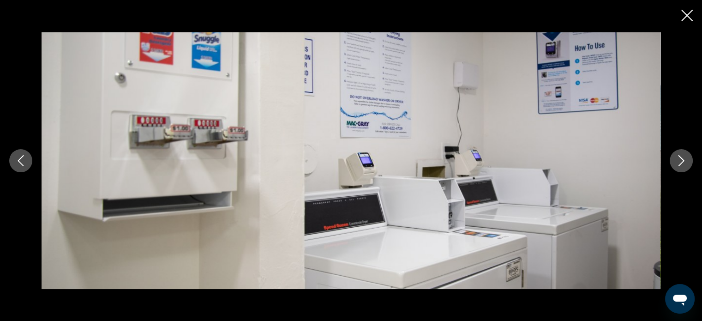
click at [679, 156] on icon "Next image" at bounding box center [680, 160] width 11 height 11
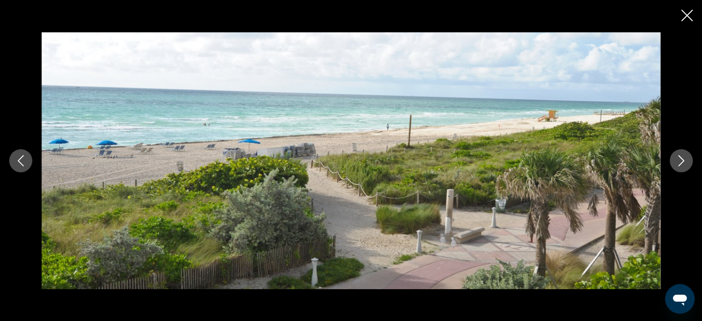
click at [679, 156] on icon "Next image" at bounding box center [680, 160] width 11 height 11
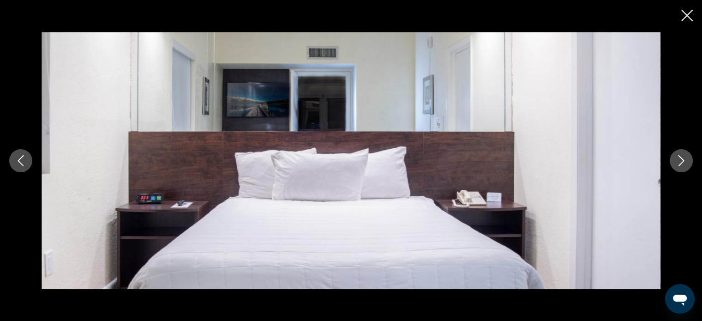
click at [679, 156] on icon "Next image" at bounding box center [680, 160] width 11 height 11
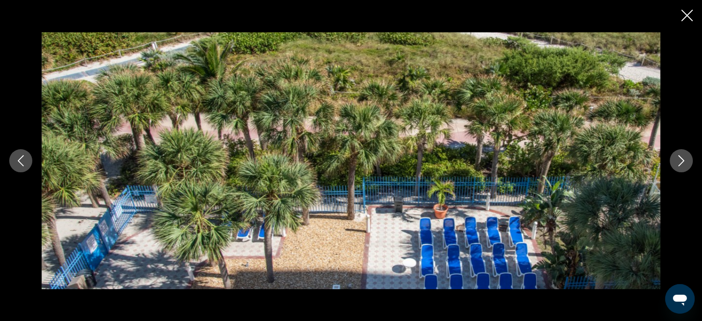
click at [679, 156] on icon "Next image" at bounding box center [680, 160] width 11 height 11
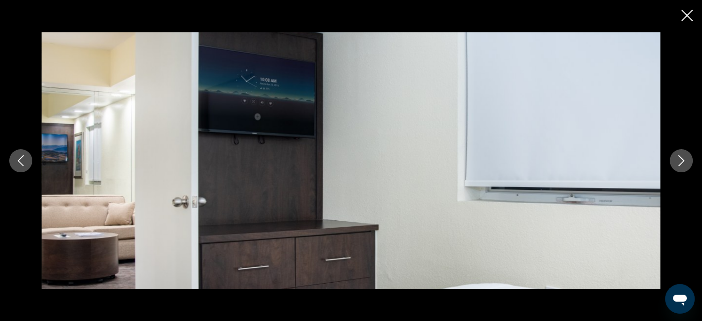
click at [679, 156] on icon "Next image" at bounding box center [680, 160] width 11 height 11
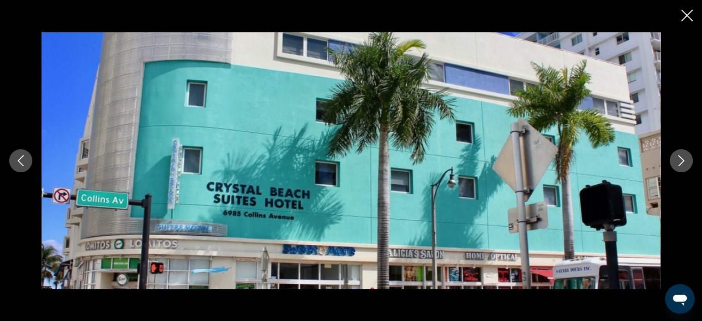
click at [679, 156] on icon "Next image" at bounding box center [680, 160] width 11 height 11
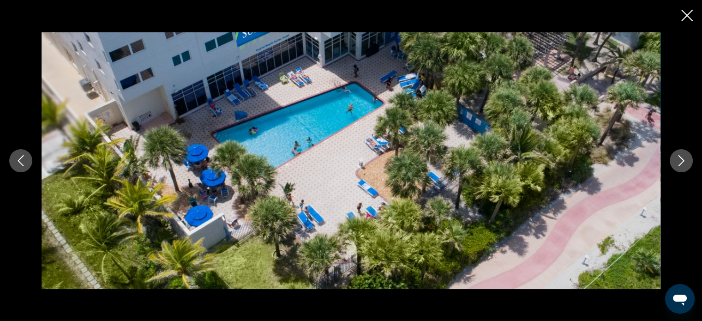
click at [679, 156] on icon "Next image" at bounding box center [680, 160] width 11 height 11
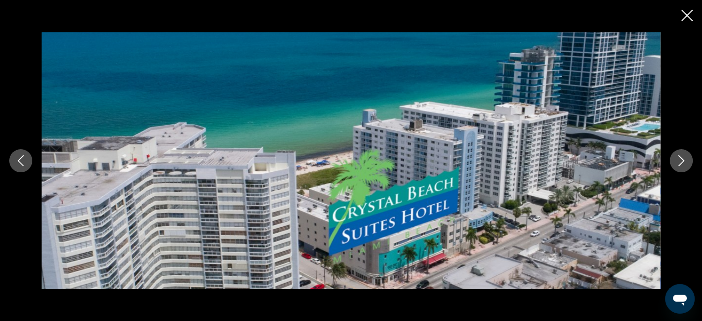
click at [679, 156] on icon "Next image" at bounding box center [680, 160] width 11 height 11
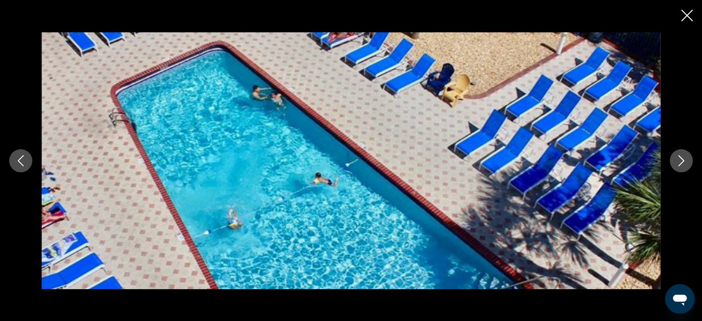
click at [679, 156] on icon "Next image" at bounding box center [680, 160] width 11 height 11
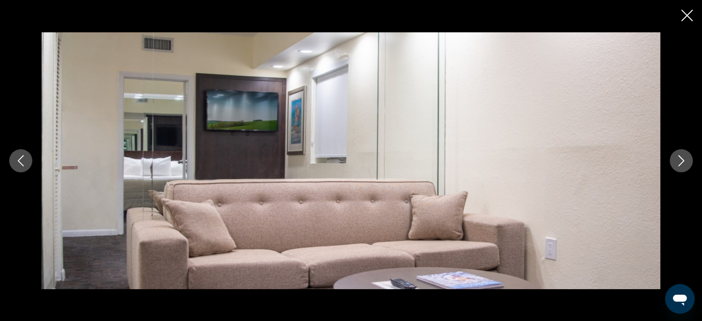
click at [678, 158] on icon "Next image" at bounding box center [680, 160] width 11 height 11
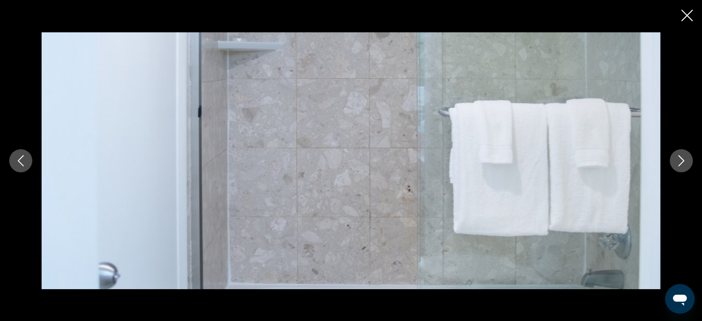
click at [678, 158] on icon "Next image" at bounding box center [680, 160] width 11 height 11
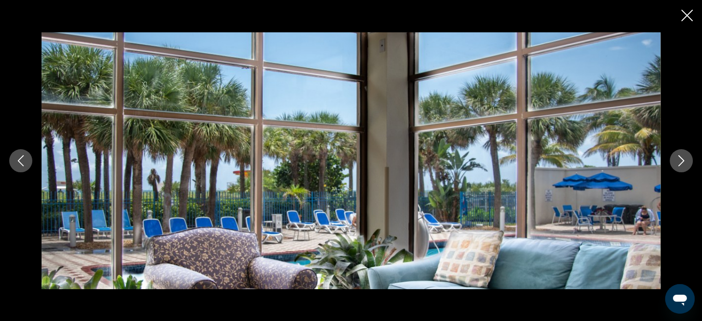
click at [678, 158] on icon "Next image" at bounding box center [680, 160] width 11 height 11
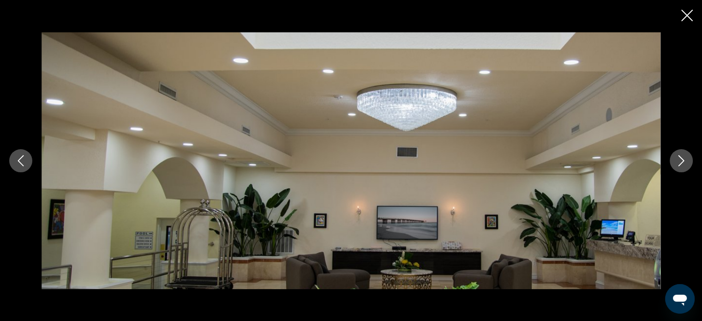
click at [678, 158] on icon "Next image" at bounding box center [680, 160] width 11 height 11
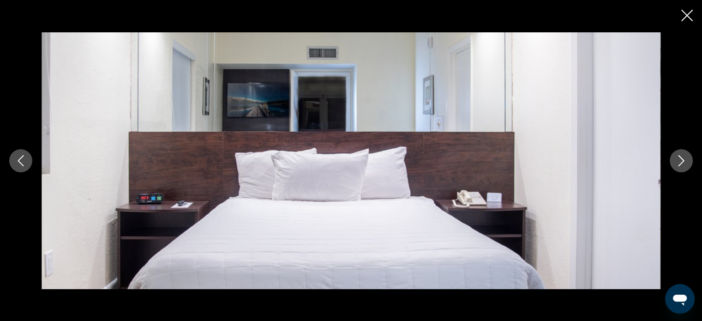
click at [678, 158] on icon "Next image" at bounding box center [680, 160] width 11 height 11
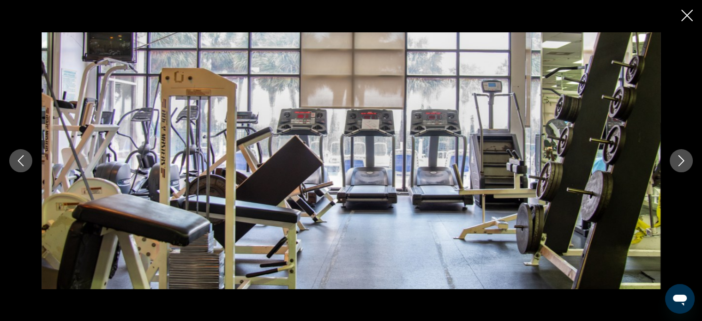
click at [678, 158] on icon "Next image" at bounding box center [680, 160] width 11 height 11
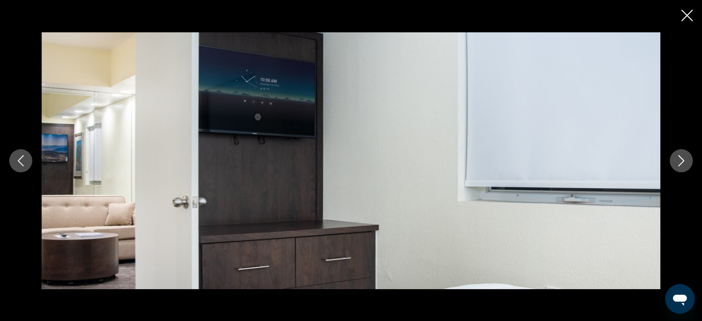
click at [678, 158] on icon "Next image" at bounding box center [680, 160] width 11 height 11
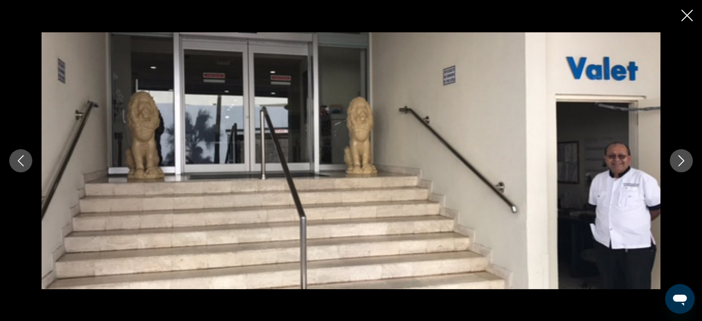
click at [678, 158] on icon "Next image" at bounding box center [680, 160] width 11 height 11
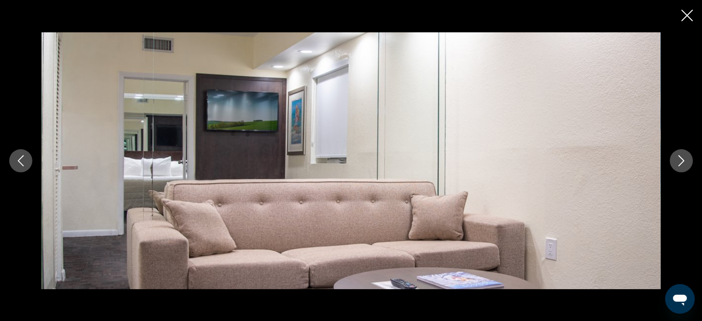
click at [680, 154] on button "Next image" at bounding box center [680, 160] width 23 height 23
